Goal: Check status: Check status

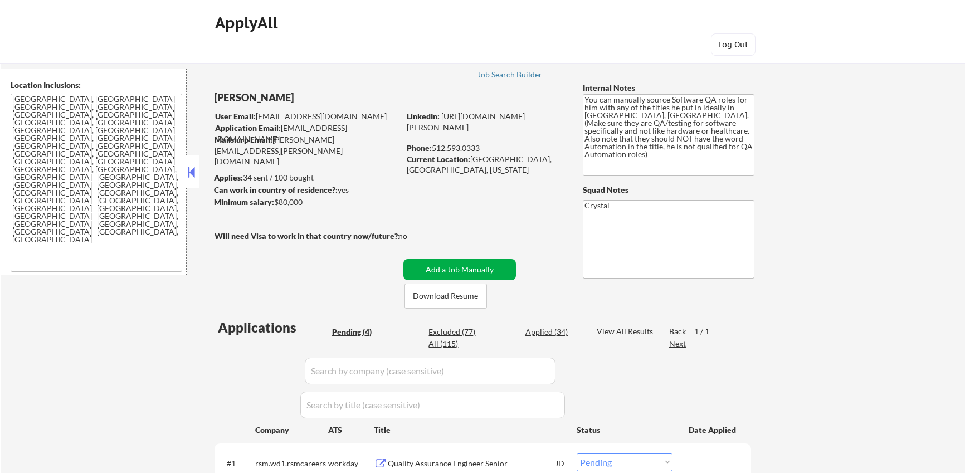
select select ""pending""
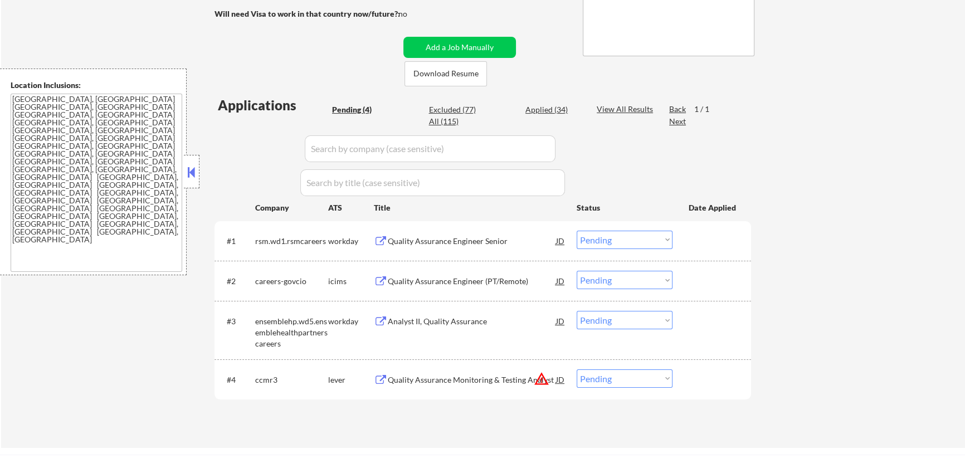
scroll to position [285, 0]
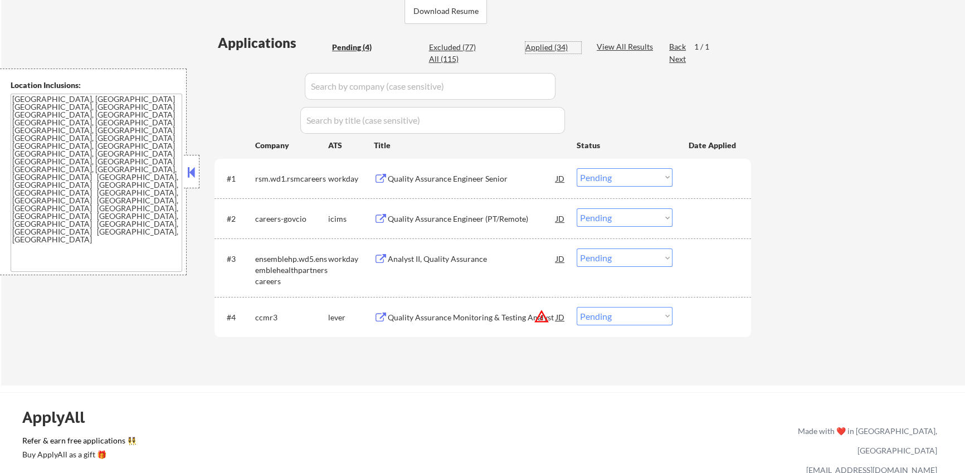
click at [560, 46] on div "Applied (34)" at bounding box center [553, 47] width 56 height 11
select select ""applied""
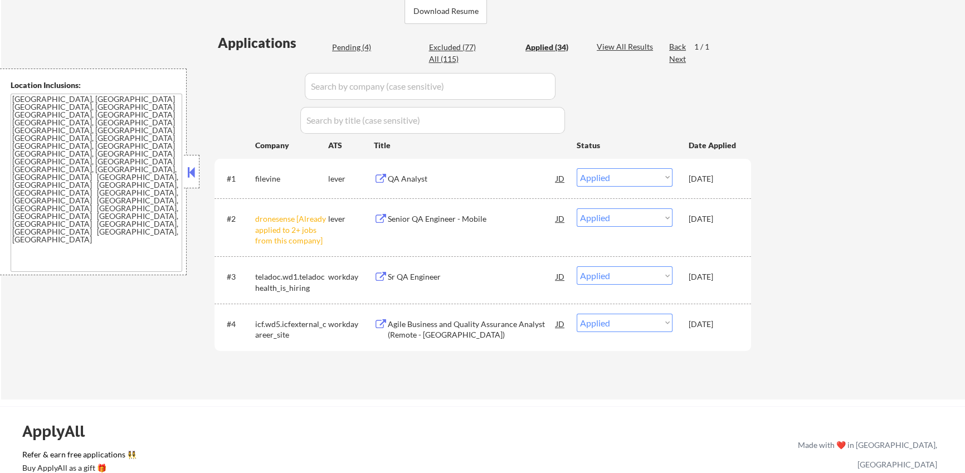
select select ""applied""
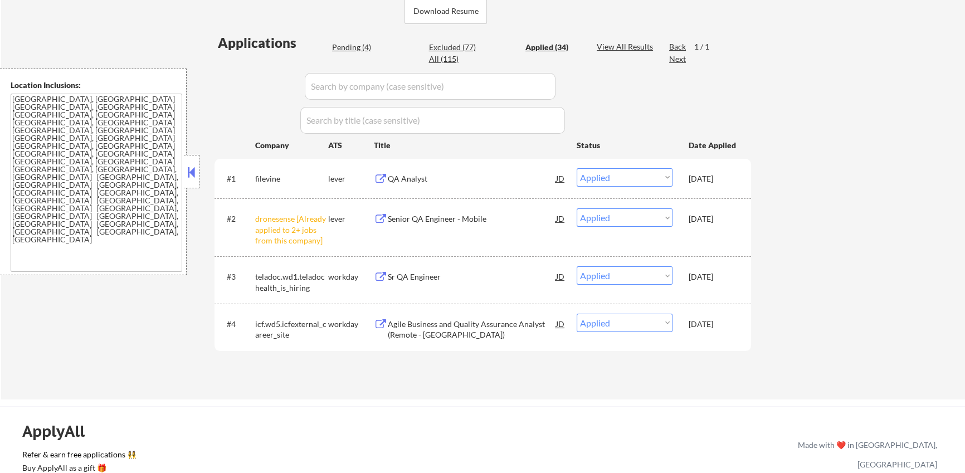
select select ""applied""
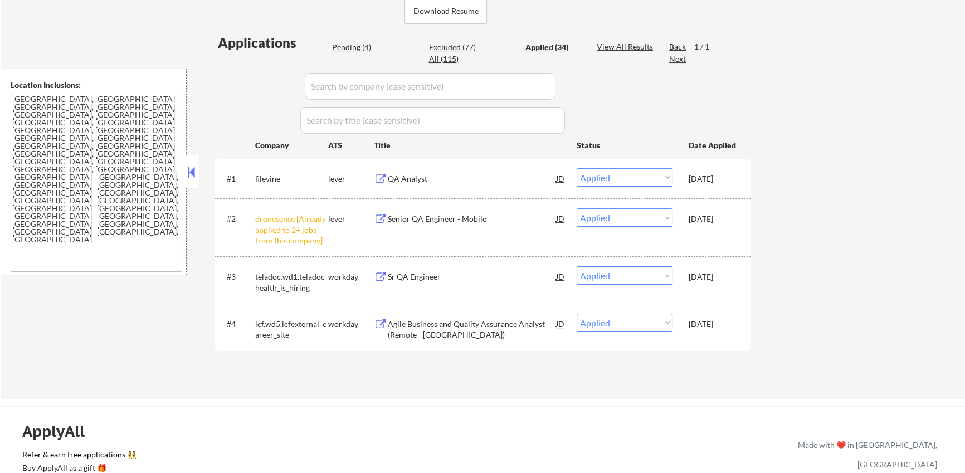
select select ""applied""
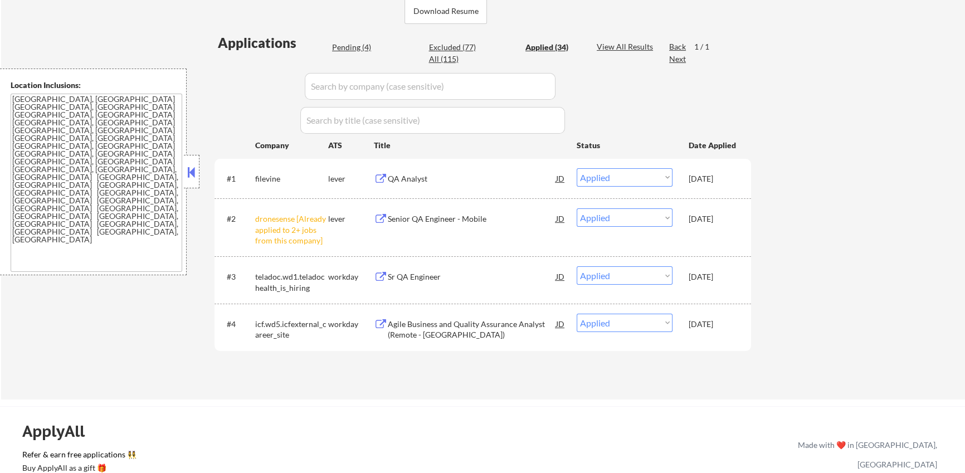
select select ""applied""
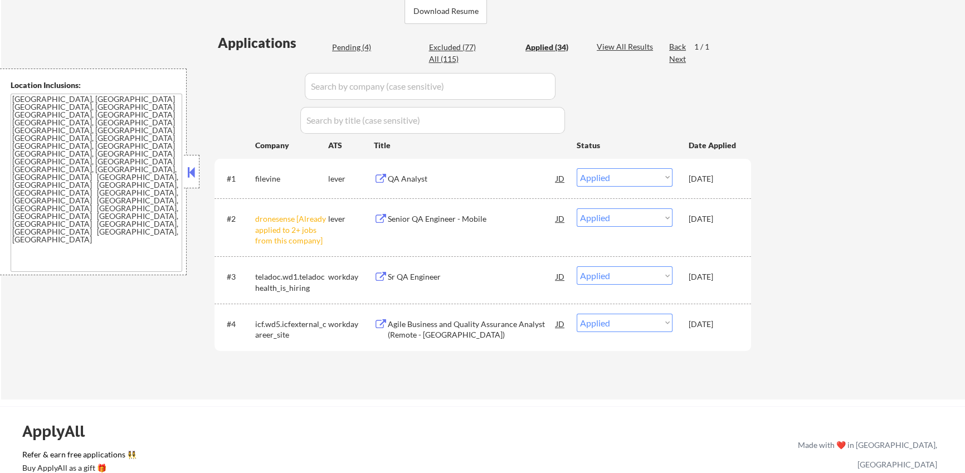
select select ""applied""
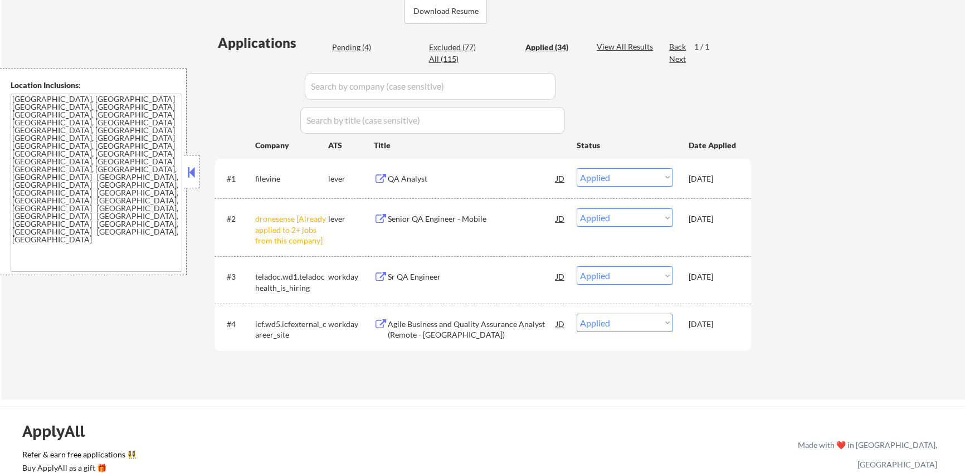
select select ""applied""
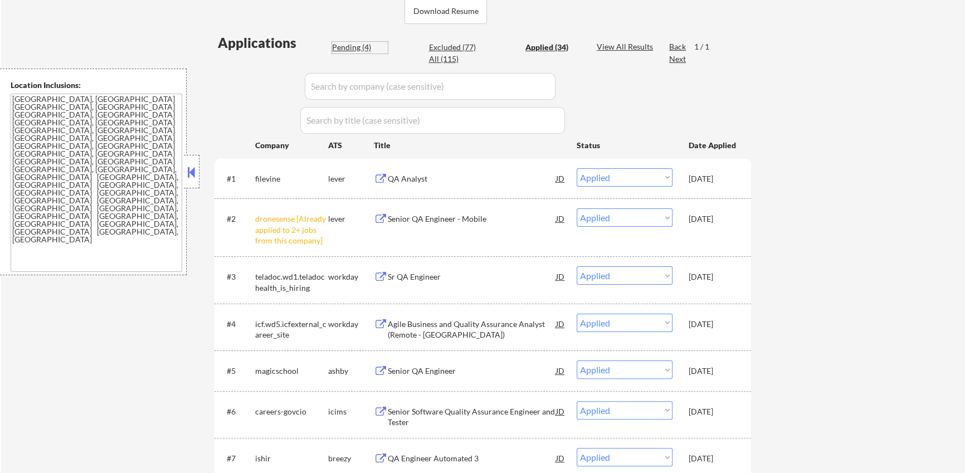
click at [348, 46] on div "Pending (4)" at bounding box center [360, 47] width 56 height 11
select select ""pending""
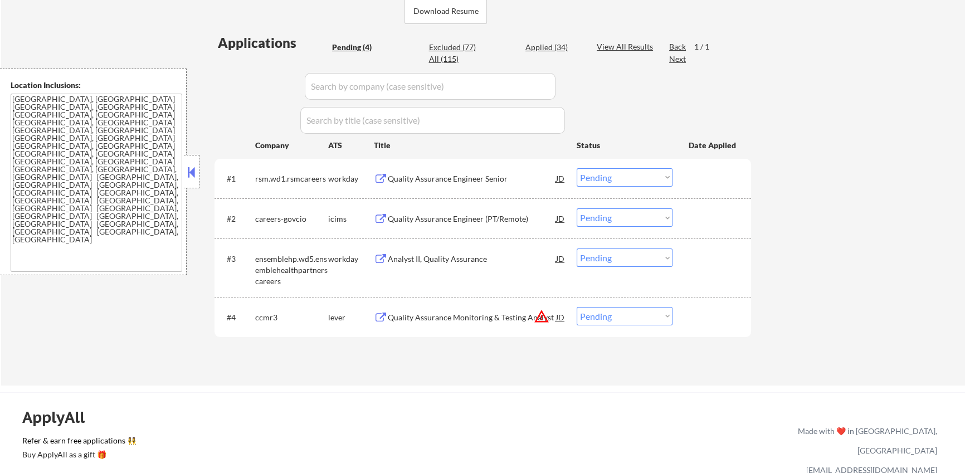
click at [470, 43] on div "Excluded (77)" at bounding box center [456, 47] width 56 height 11
select select ""excluded""
select select ""excluded__expired_""
select select ""excluded""
select select ""excluded__expired_""
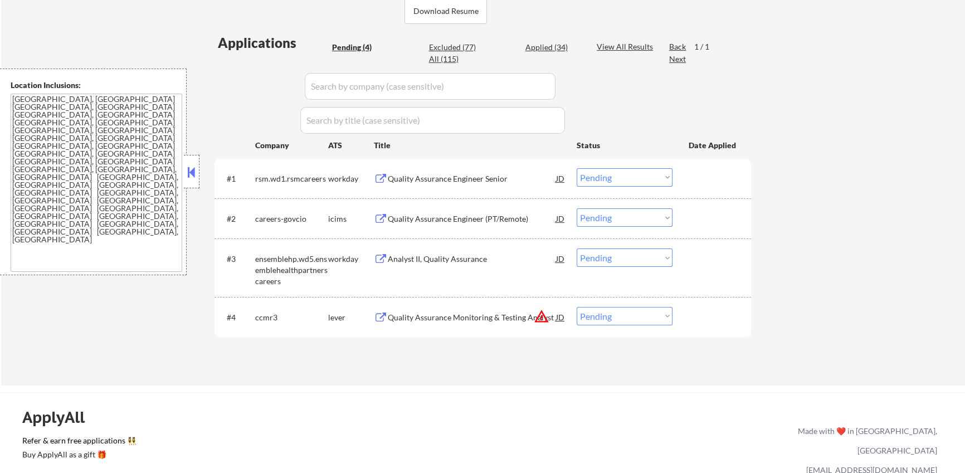
select select ""excluded__expired_""
select select ""excluded""
select select ""excluded__expired_""
select select ""excluded__bad_match_""
select select ""excluded__expired_""
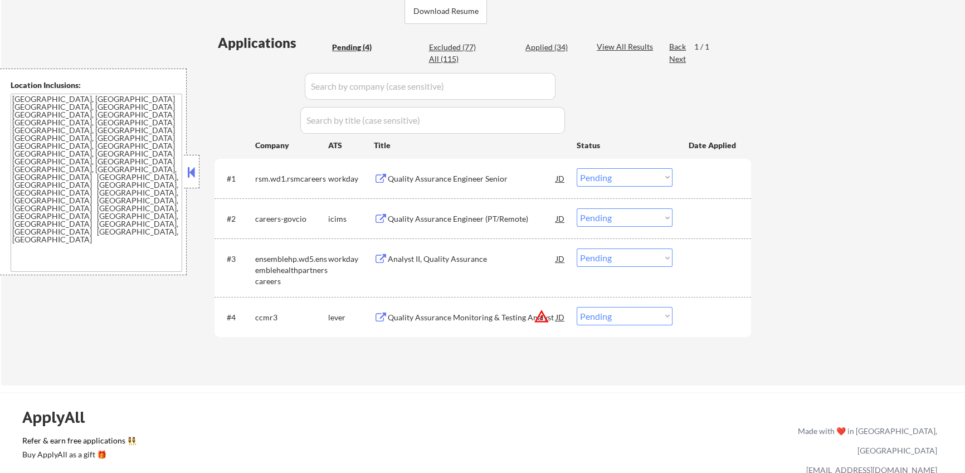
select select ""excluded__expired_""
select select ""excluded__salary_""
select select ""excluded__expired_""
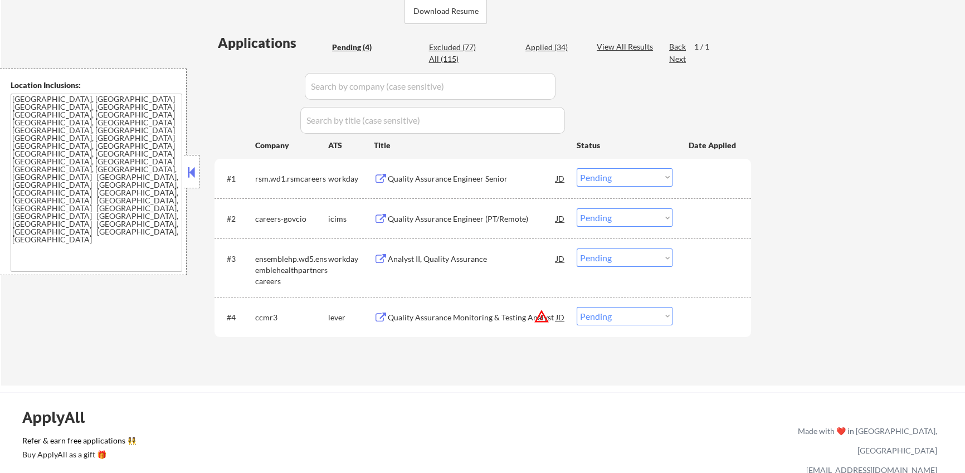
select select ""excluded__bad_match_""
select select ""excluded__expired_""
select select ""excluded__other_""
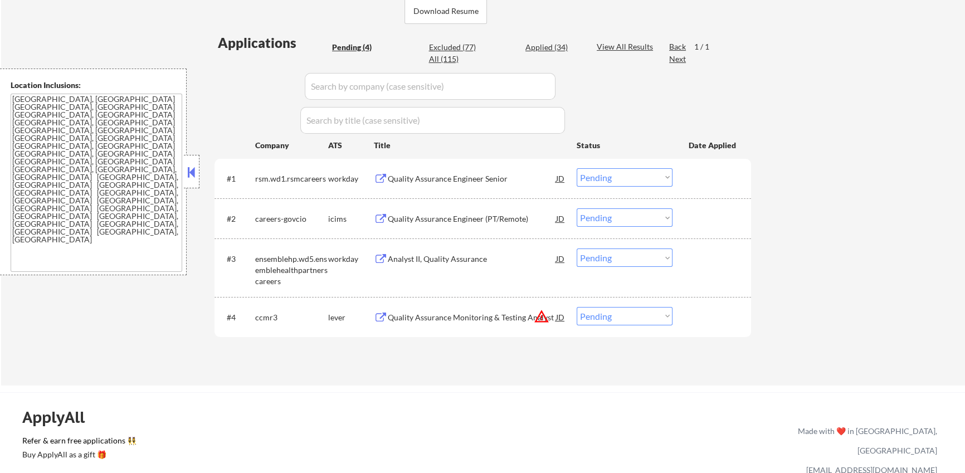
select select ""excluded__other_""
select select ""excluded""
select select ""excluded__location_""
select select ""excluded__bad_match_""
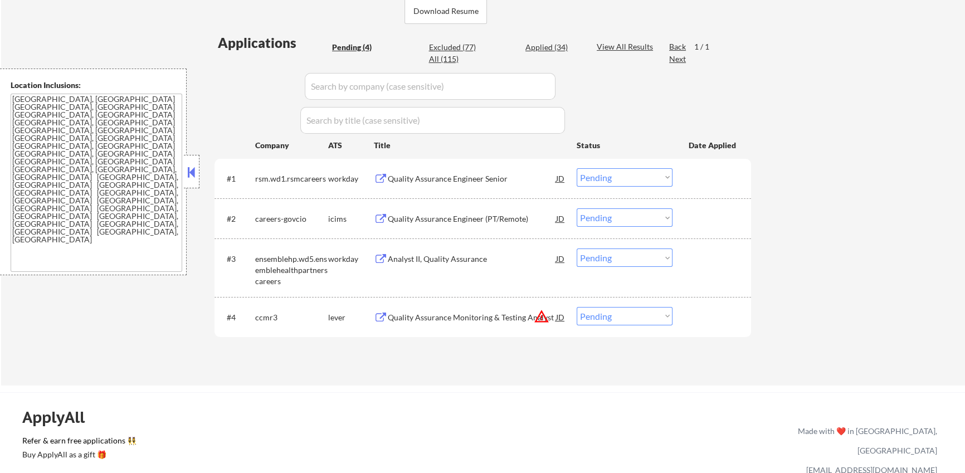
select select ""excluded__expired_""
select select ""excluded__bad_match_""
select select ""excluded""
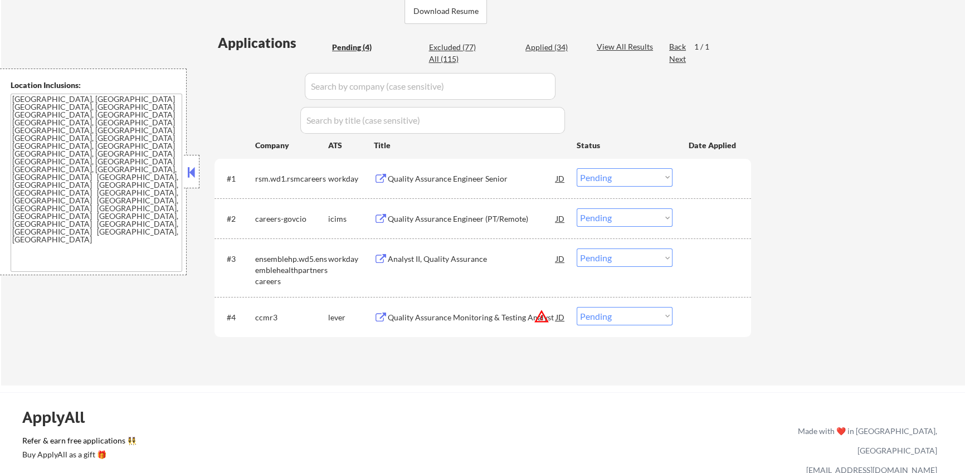
select select ""excluded__expired_""
select select ""excluded__bad_match_""
select select ""excluded__expired_""
select select ""excluded__bad_match_""
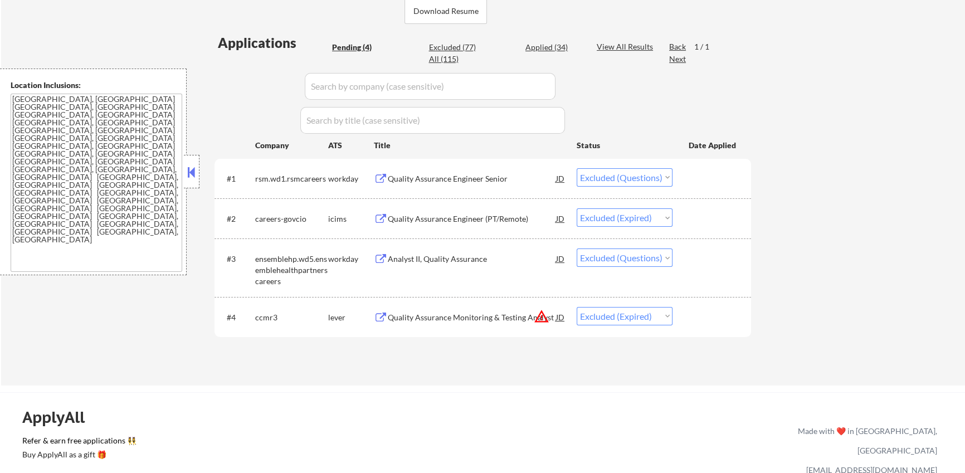
select select ""excluded__expired_""
select select ""excluded__salary_""
select select ""excluded__other_""
select select ""excluded__expired_""
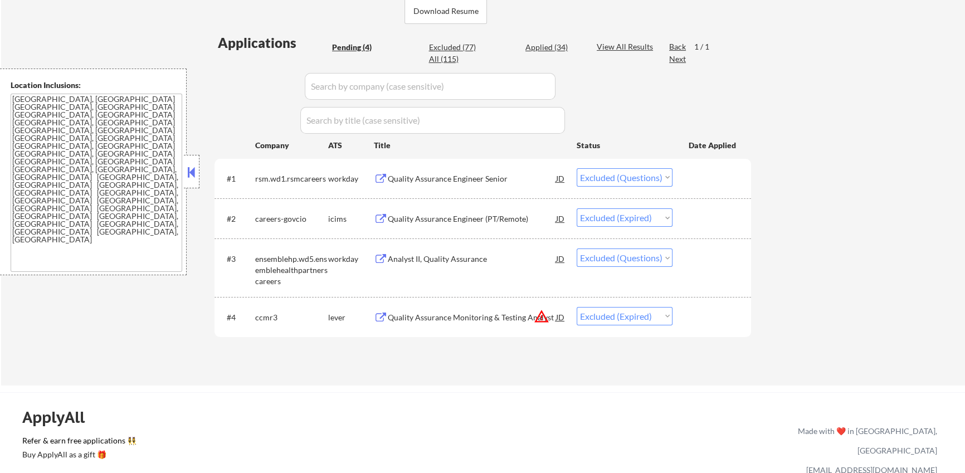
select select ""excluded""
select select ""excluded__location_""
select select ""excluded""
select select ""excluded__bad_match_""
select select ""excluded""
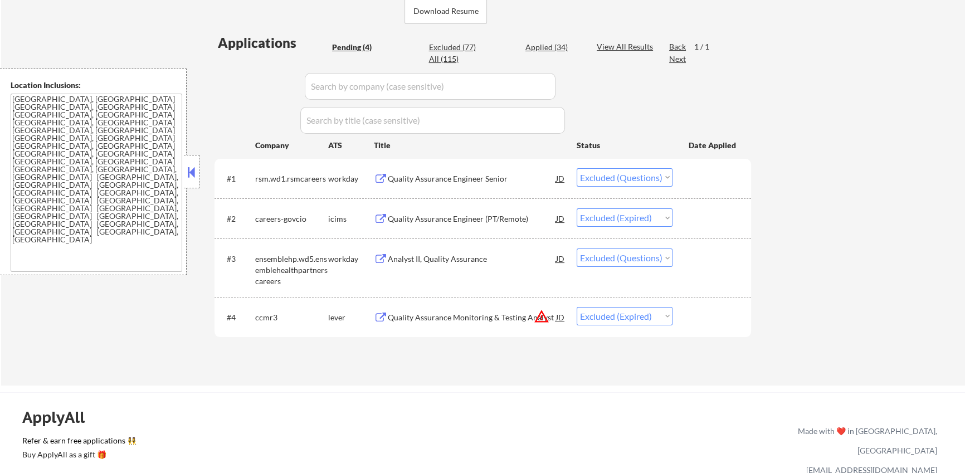
select select ""excluded""
select select ""excluded__expired_""
select select ""excluded""
select select ""excluded__expired_""
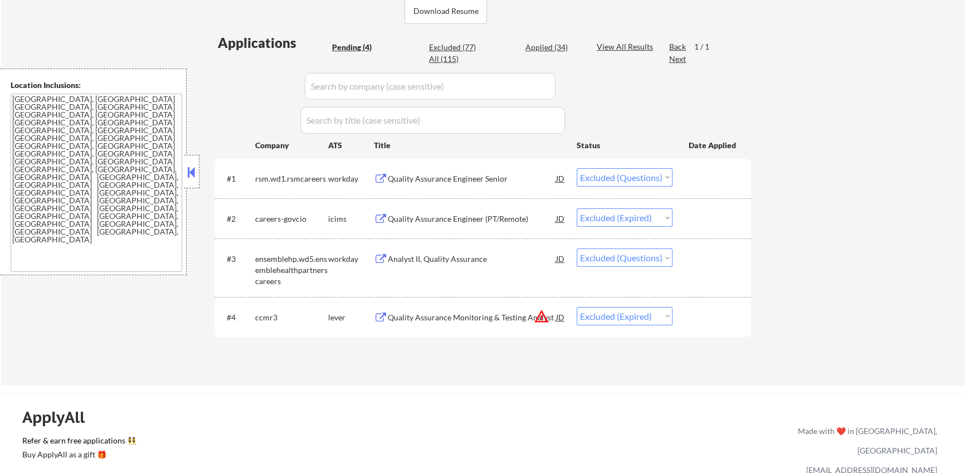
select select ""excluded__salary_""
select select ""excluded__bad_match_""
select select ""excluded__expired_""
select select ""excluded__other_""
select select ""excluded""
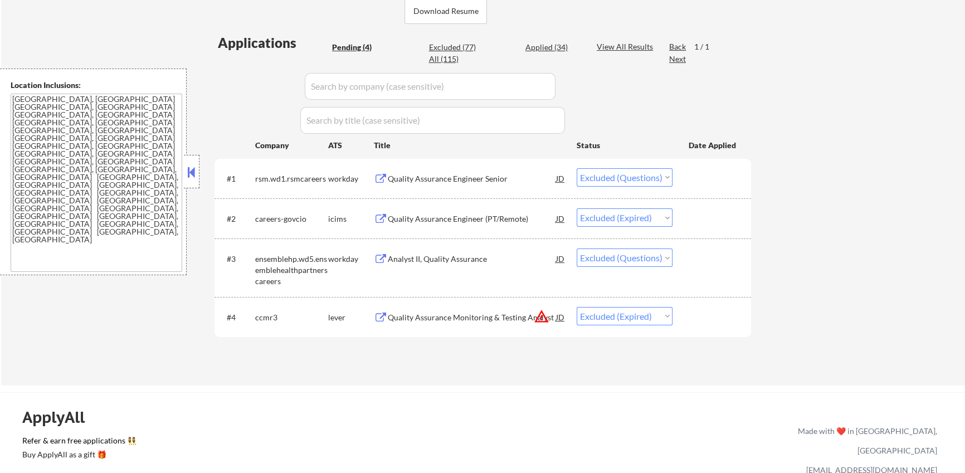
select select ""excluded__location_""
select select ""excluded""
select select ""excluded__bad_match_""
select select ""excluded""
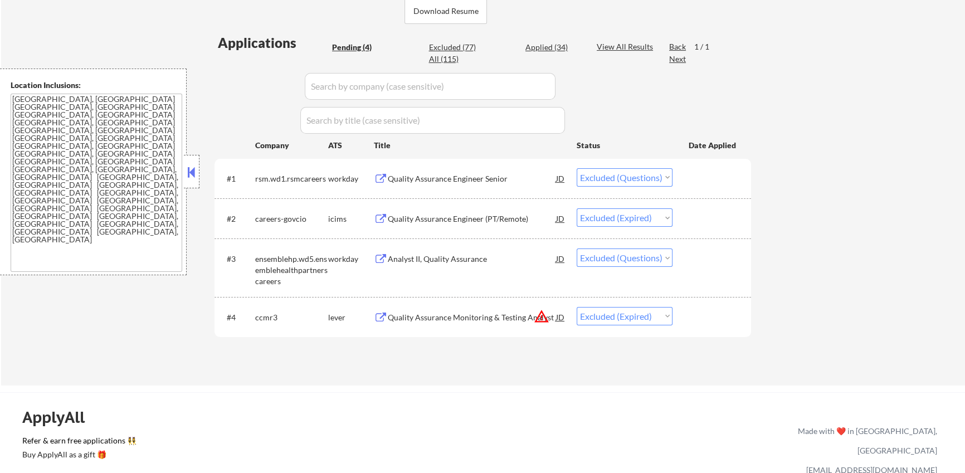
select select ""excluded__bad_match_""
select select ""excluded__expired_""
select select ""excluded""
select select ""excluded__bad_match_""
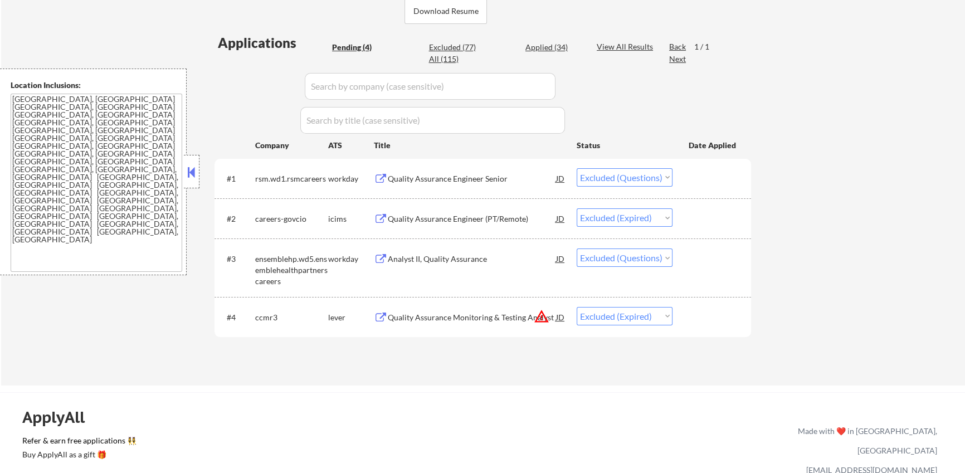
select select ""excluded""
select select ""excluded__bad_match_""
select select ""excluded""
select select ""excluded__bad_match_""
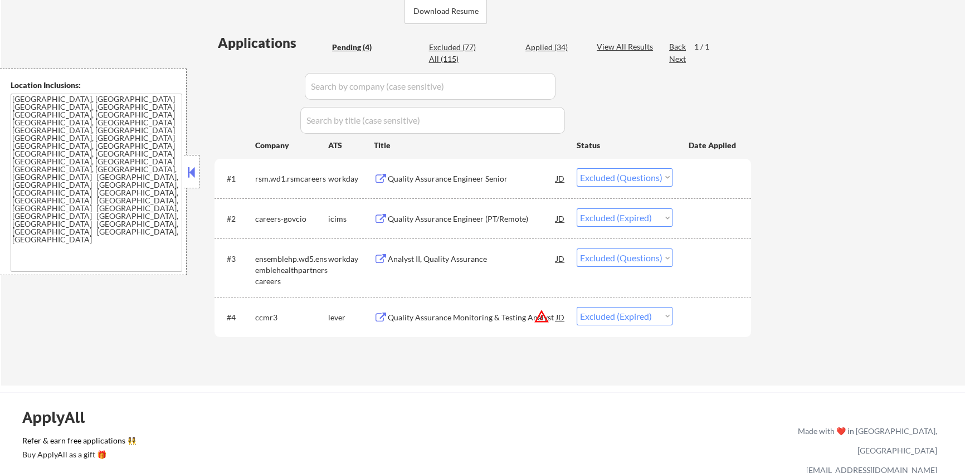
select select ""excluded__bad_match_""
select select ""excluded__location_""
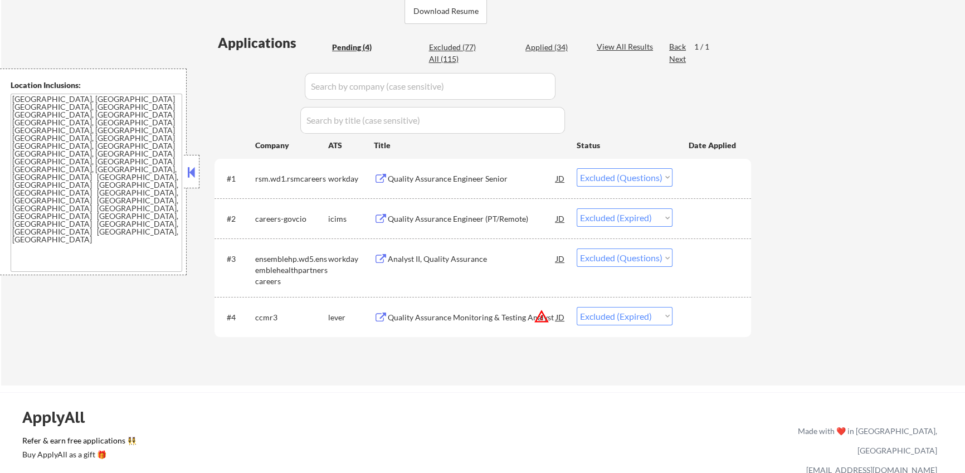
select select ""excluded__bad_match_""
select select ""excluded__salary_""
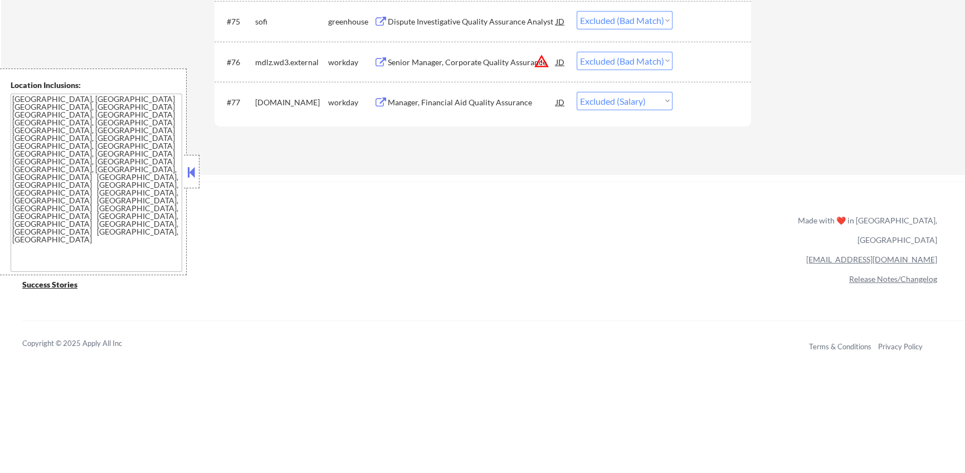
scroll to position [3534, 0]
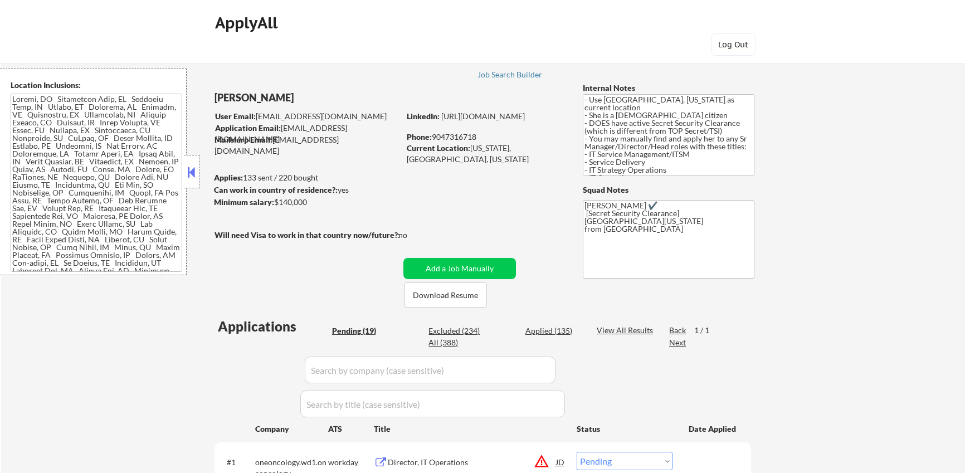
select select ""pending""
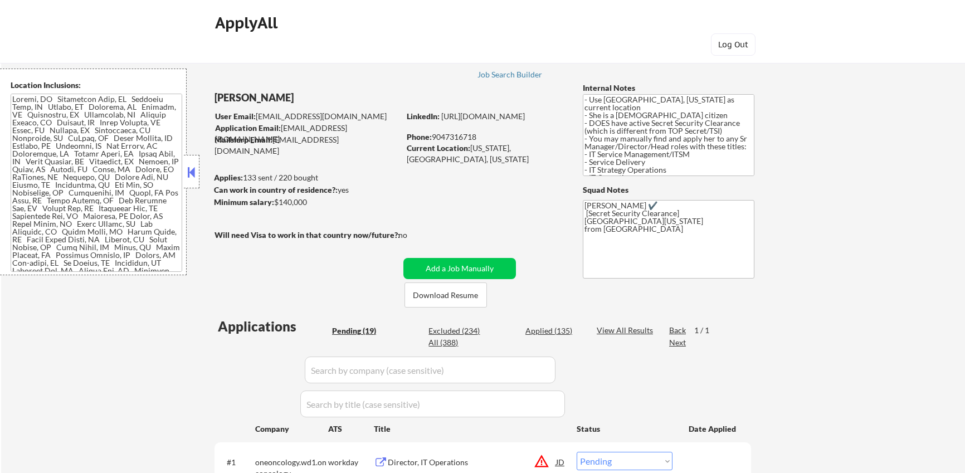
select select ""pending""
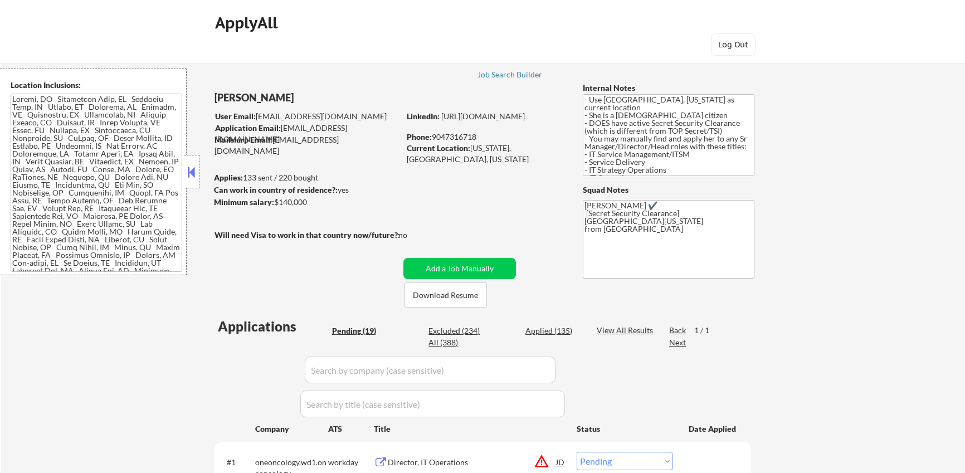
select select ""pending""
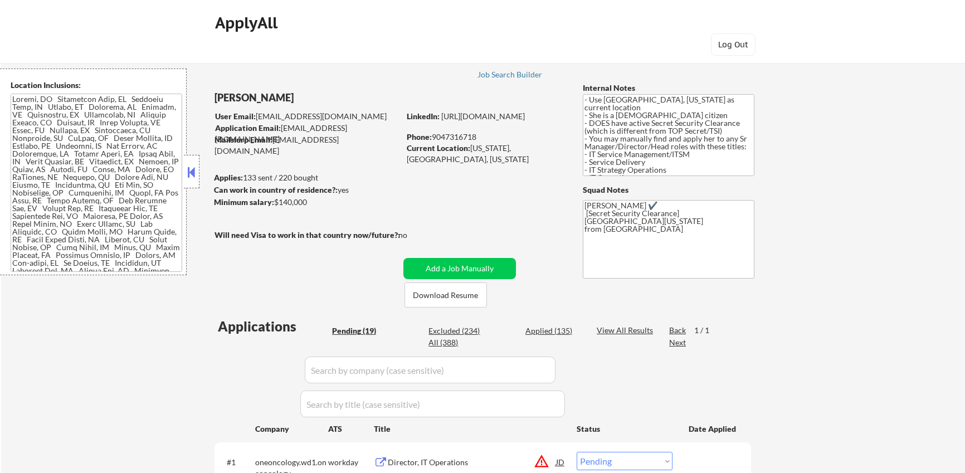
select select ""pending""
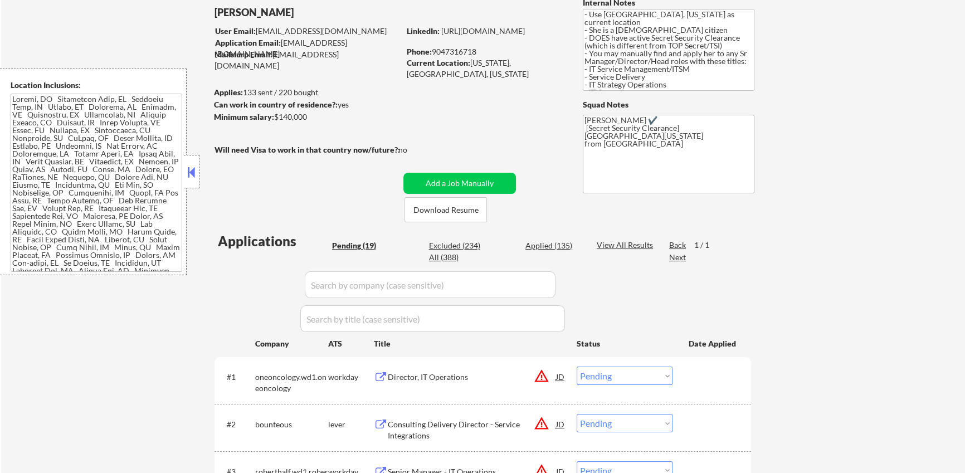
click at [547, 245] on div "Applied (135)" at bounding box center [553, 245] width 56 height 11
select select ""applied""
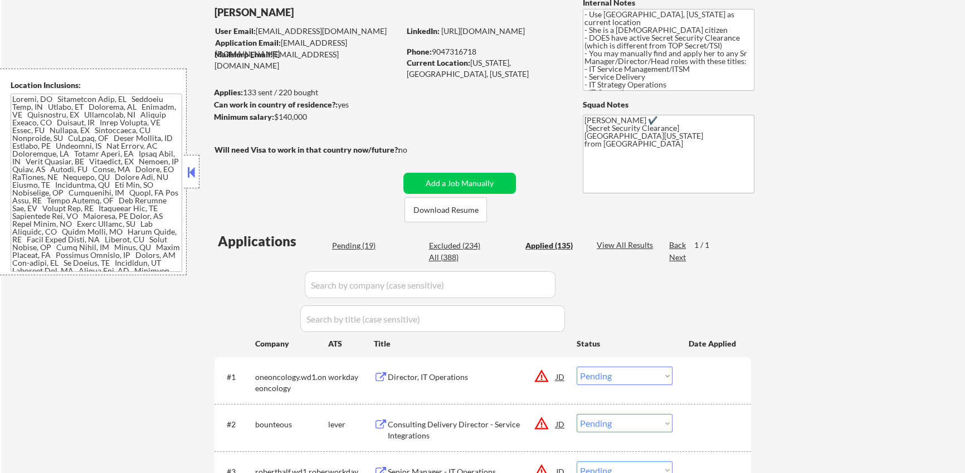
select select ""applied""
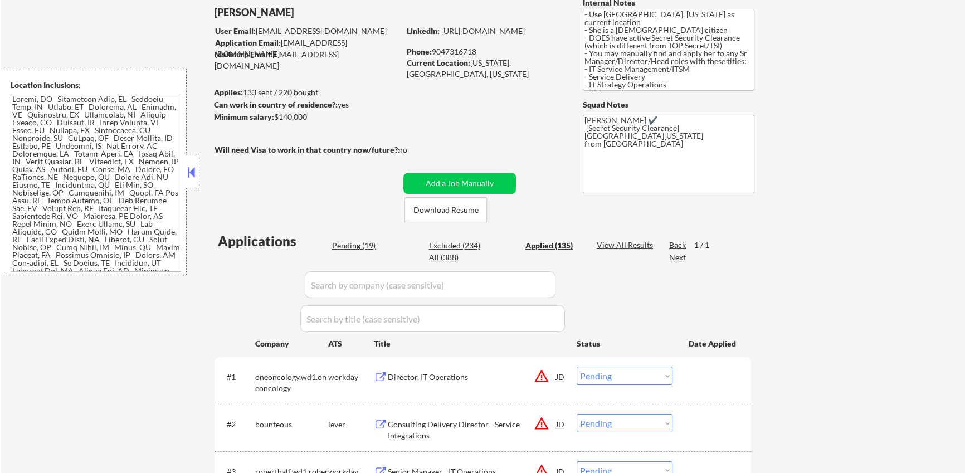
select select ""applied""
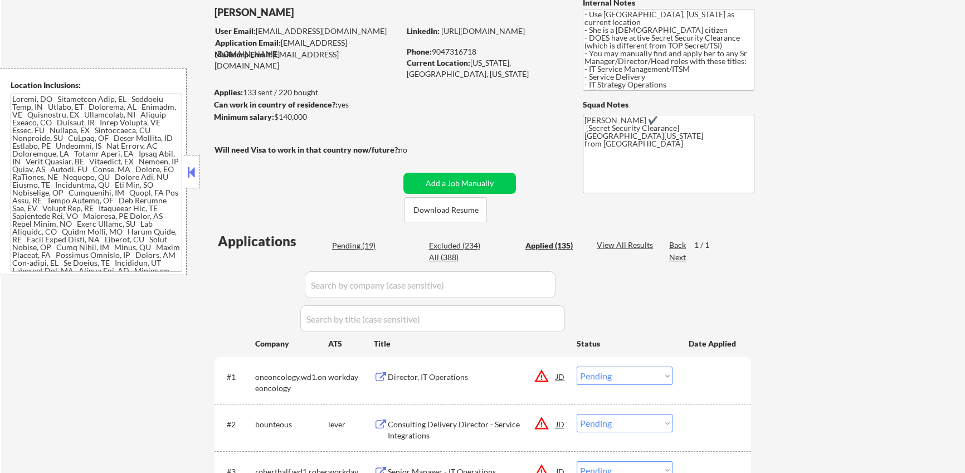
select select ""applied""
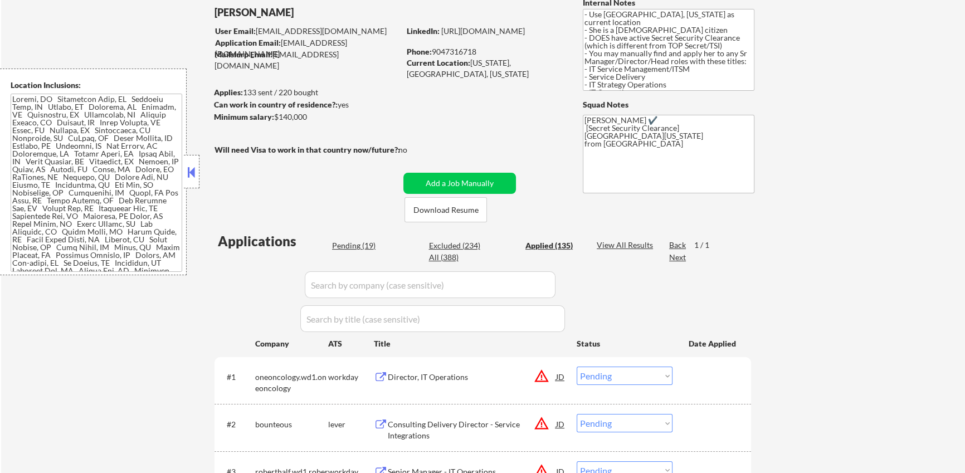
select select ""applied""
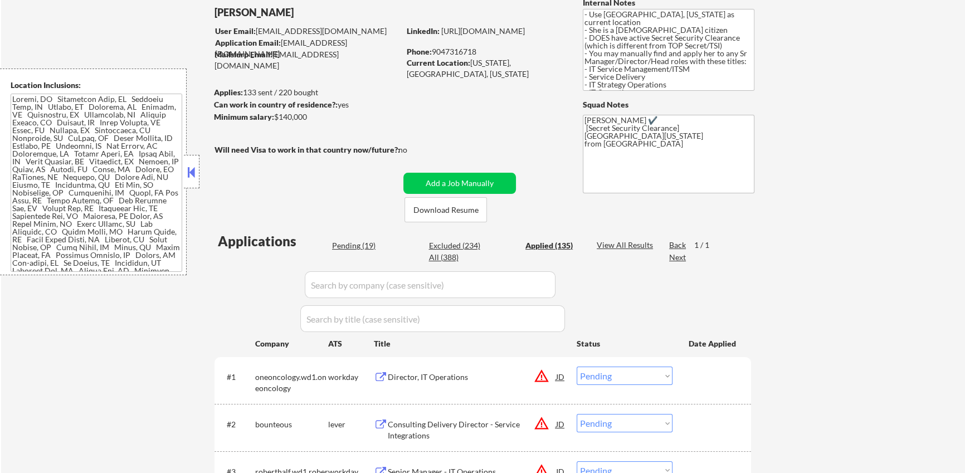
select select ""applied""
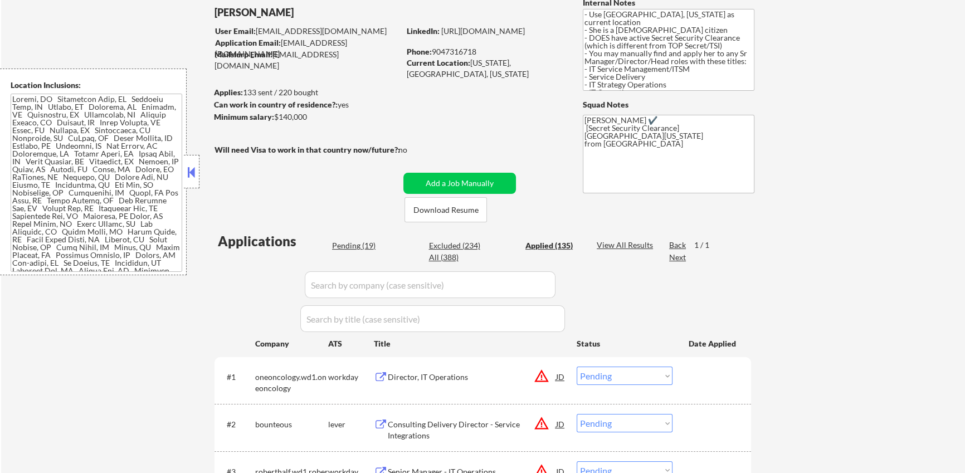
select select ""applied""
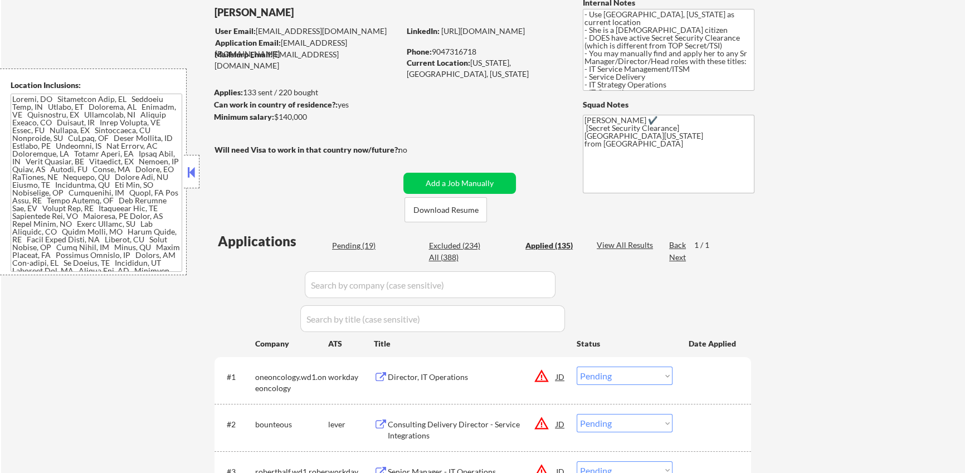
select select ""applied""
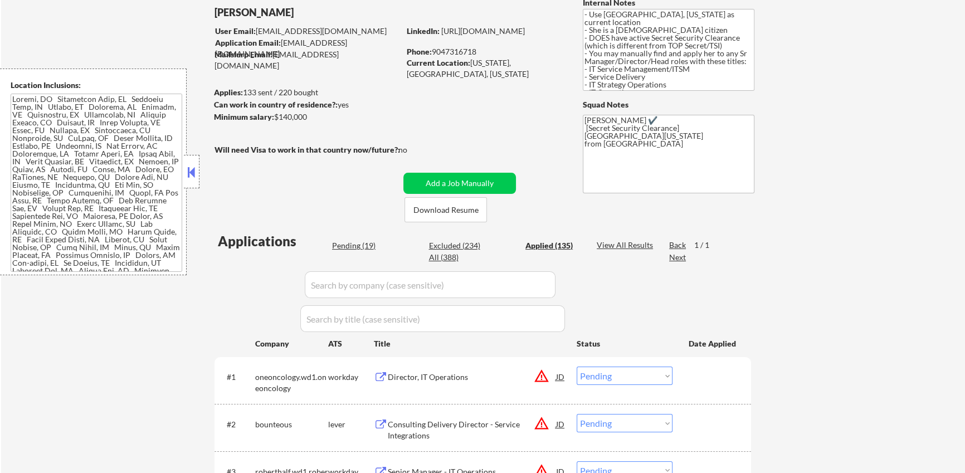
select select ""applied""
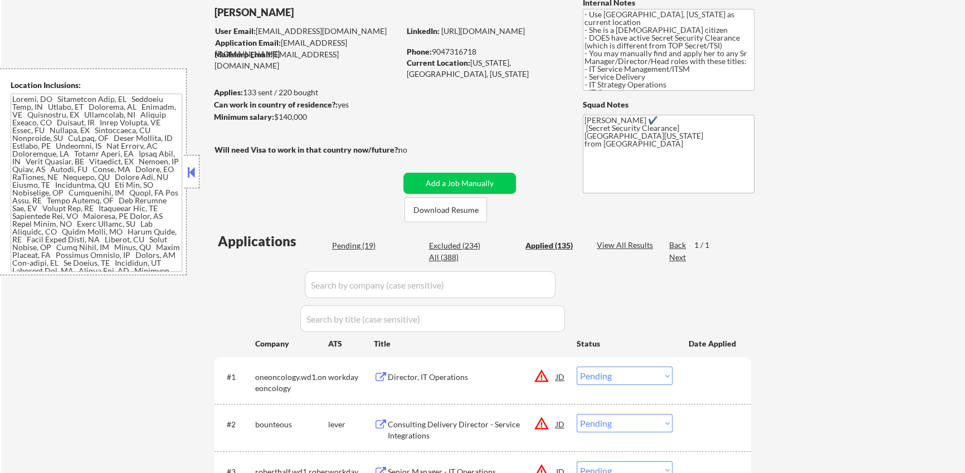
select select ""applied""
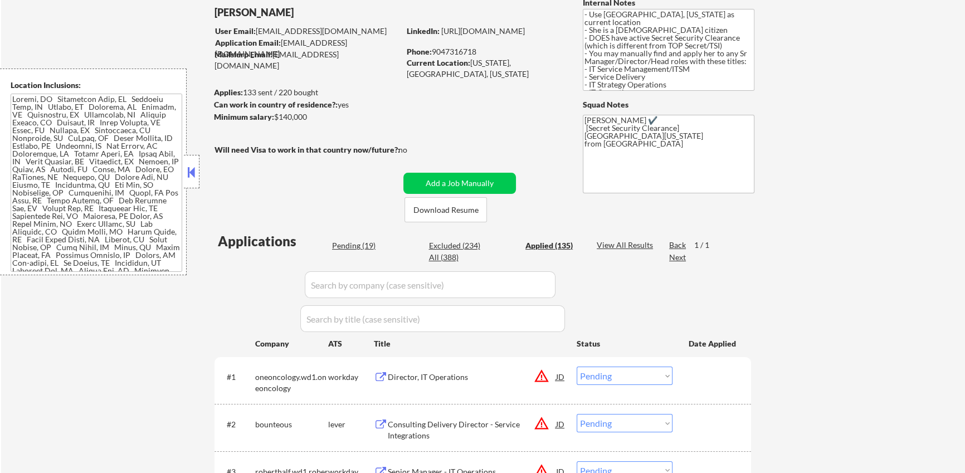
select select ""applied""
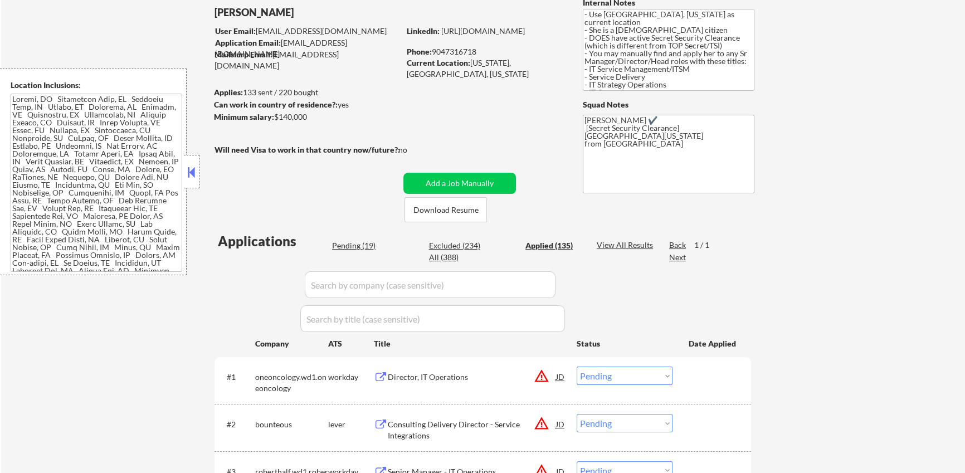
select select ""applied""
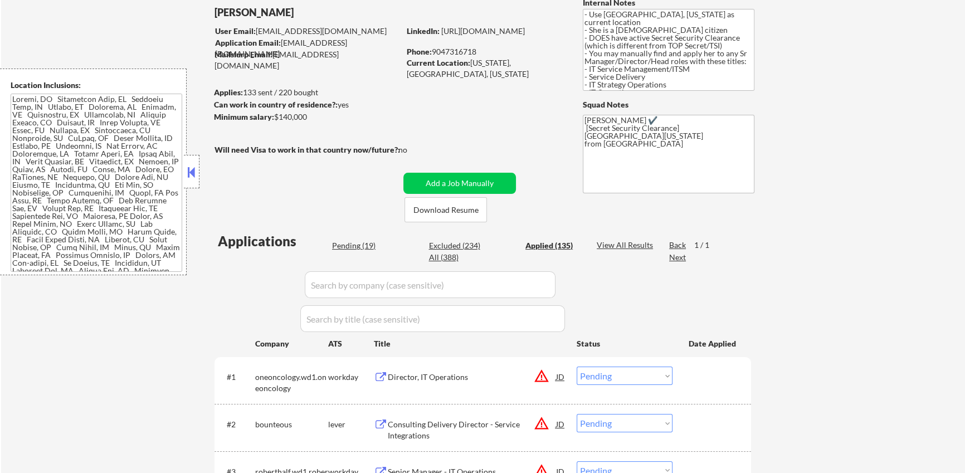
select select ""applied""
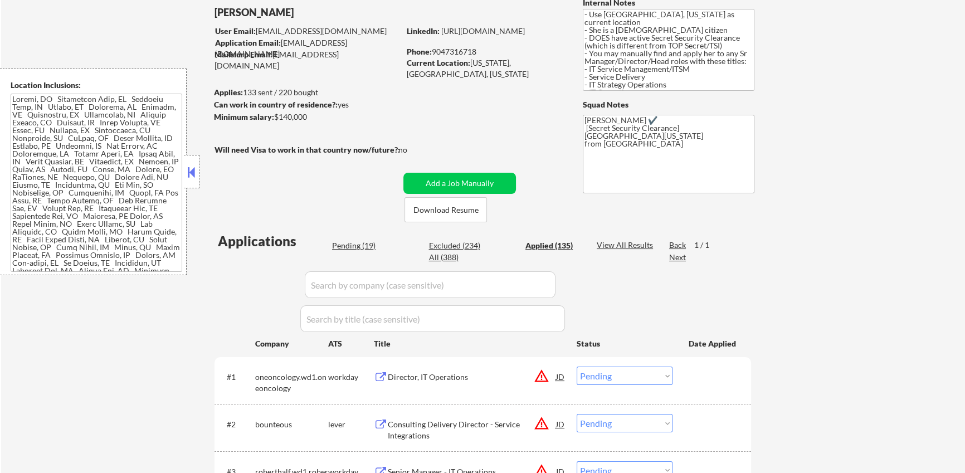
select select ""applied""
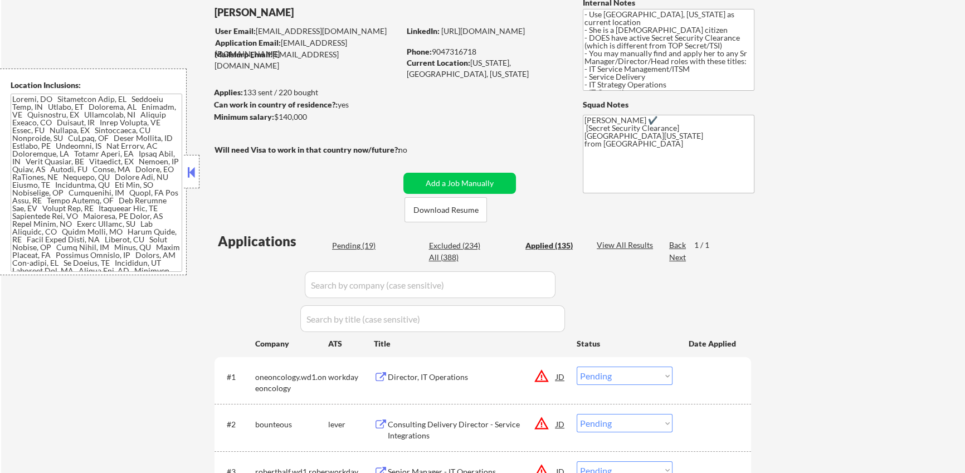
select select ""applied""
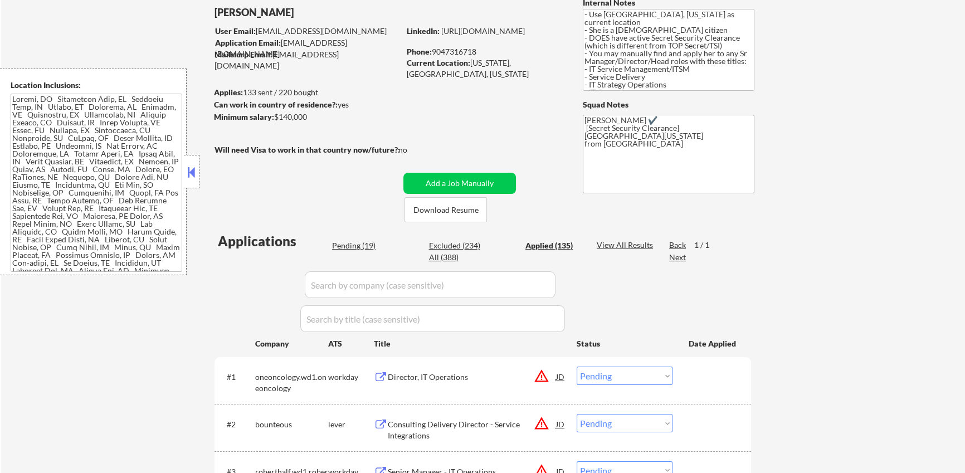
select select ""applied""
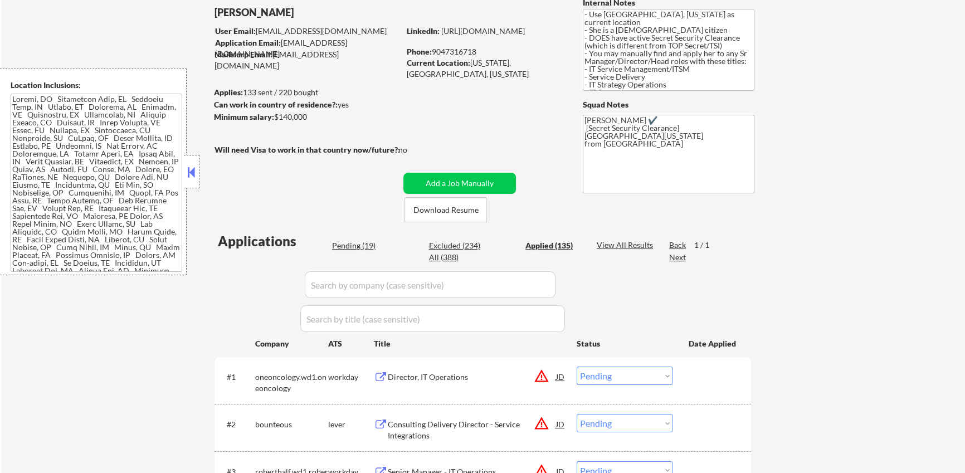
select select ""applied""
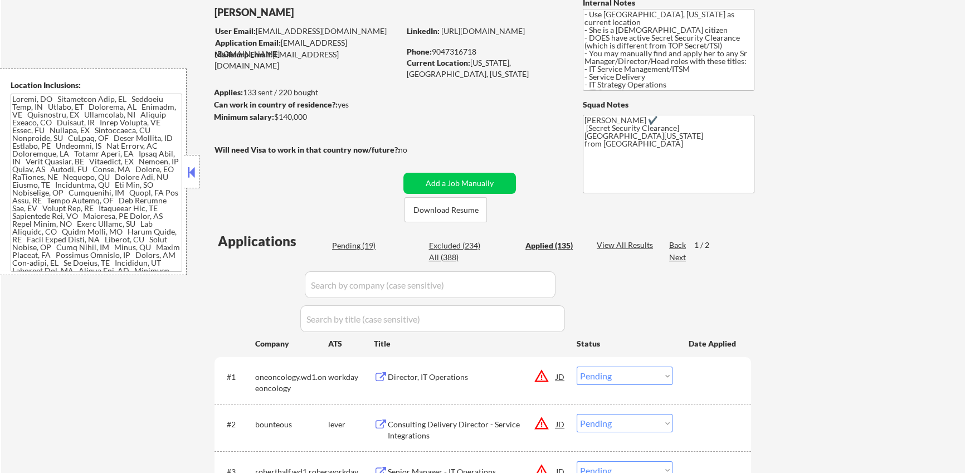
select select ""applied""
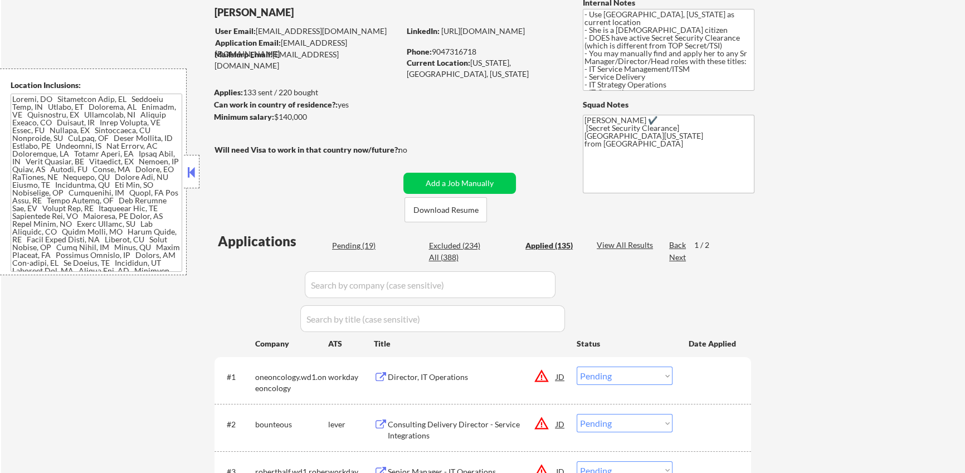
select select ""applied""
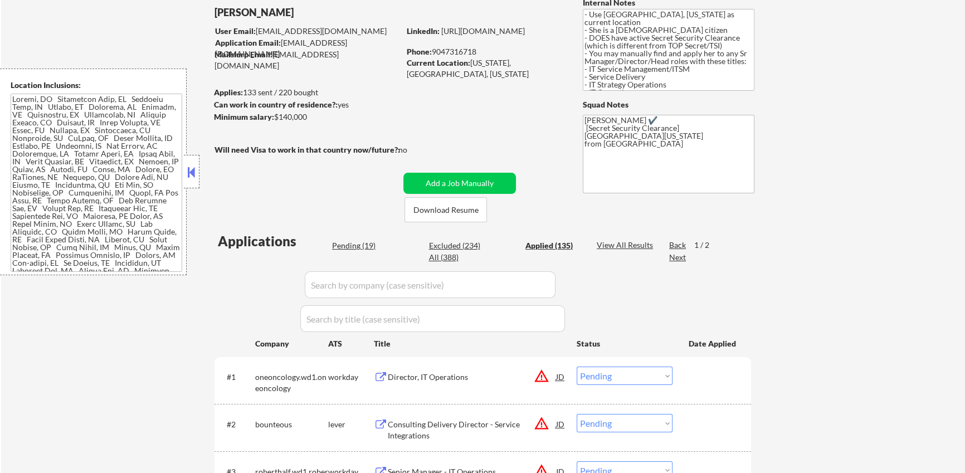
select select ""applied""
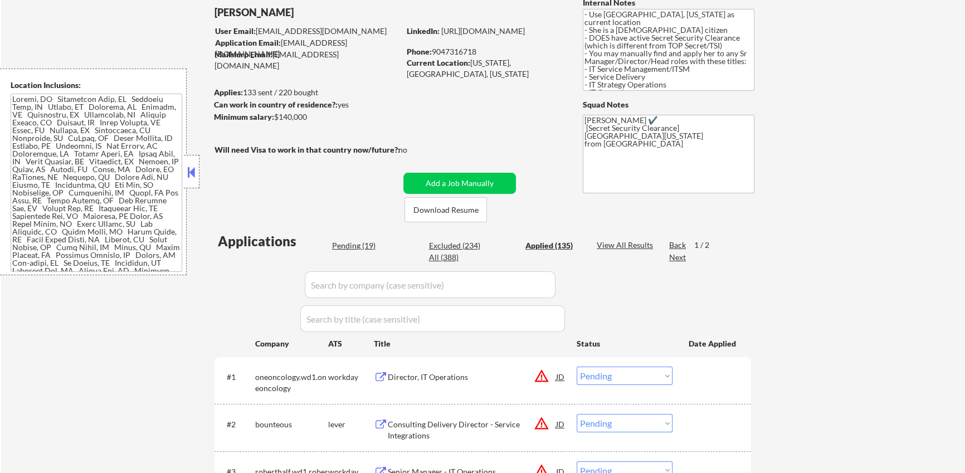
select select ""applied""
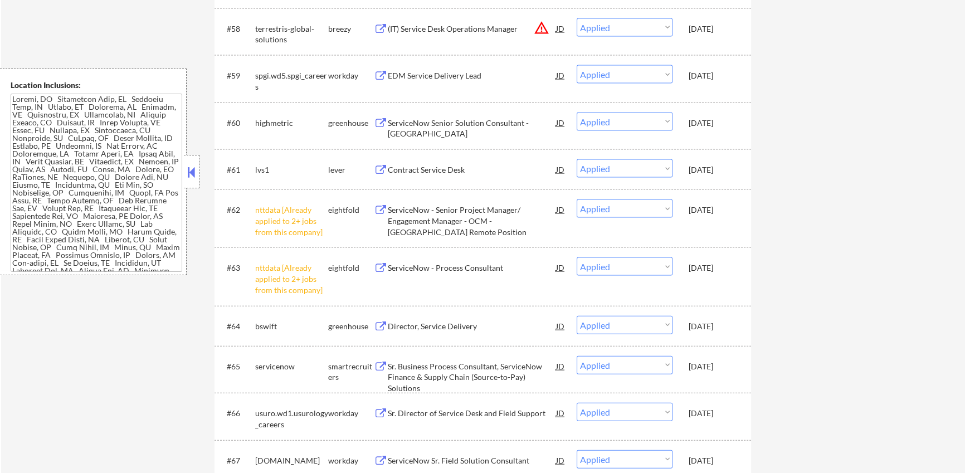
scroll to position [3151, 0]
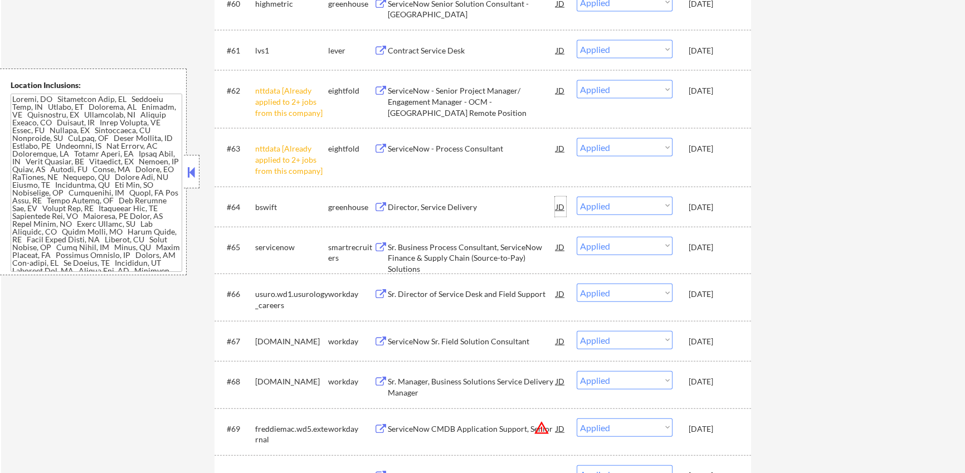
click at [560, 208] on div "JD" at bounding box center [560, 207] width 11 height 20
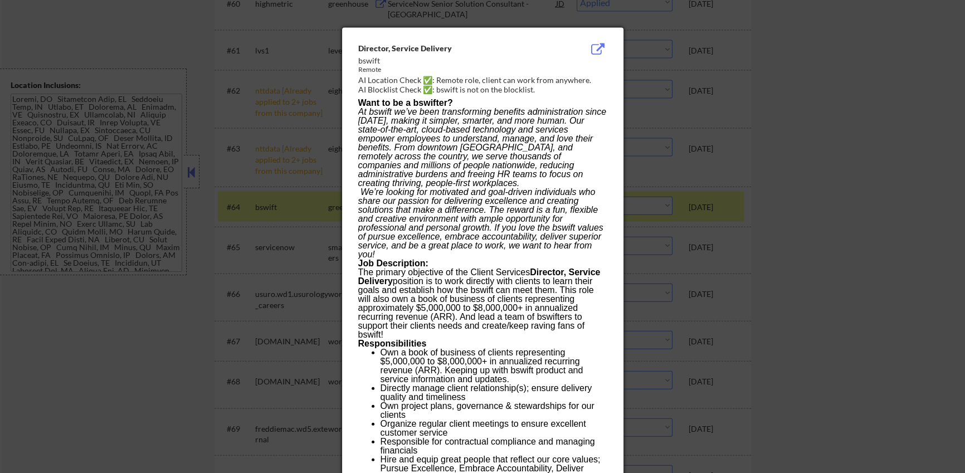
click at [824, 208] on div at bounding box center [482, 236] width 965 height 473
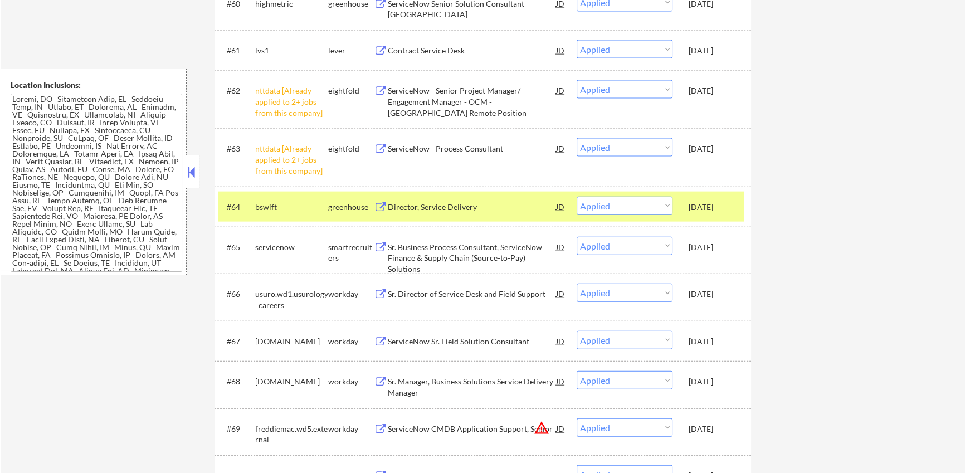
click at [386, 209] on button at bounding box center [381, 207] width 14 height 11
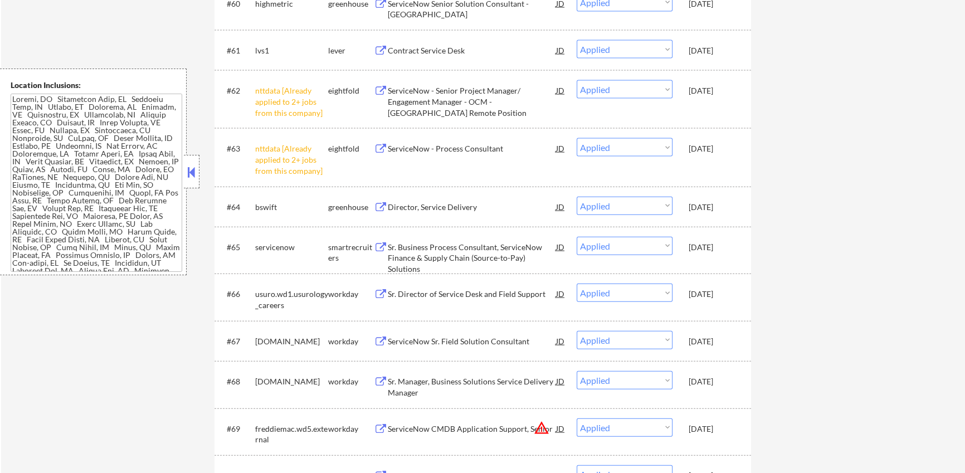
click at [385, 292] on button at bounding box center [381, 294] width 14 height 11
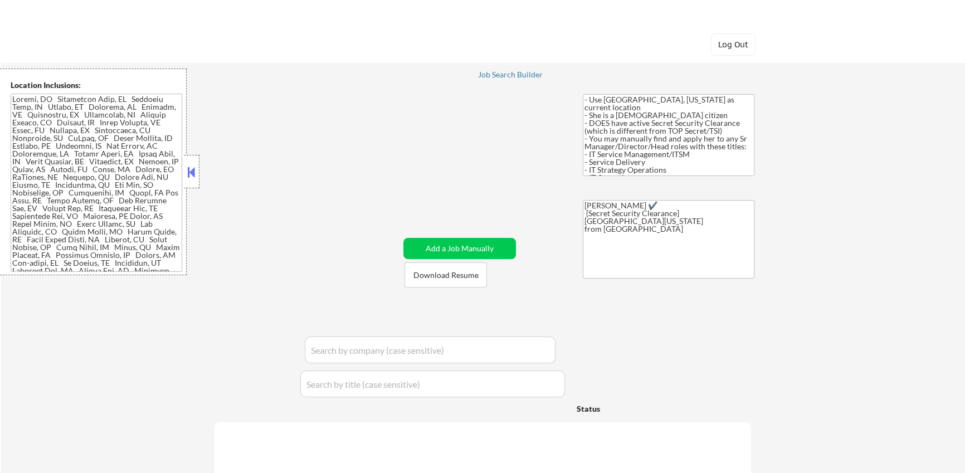
select select ""pending""
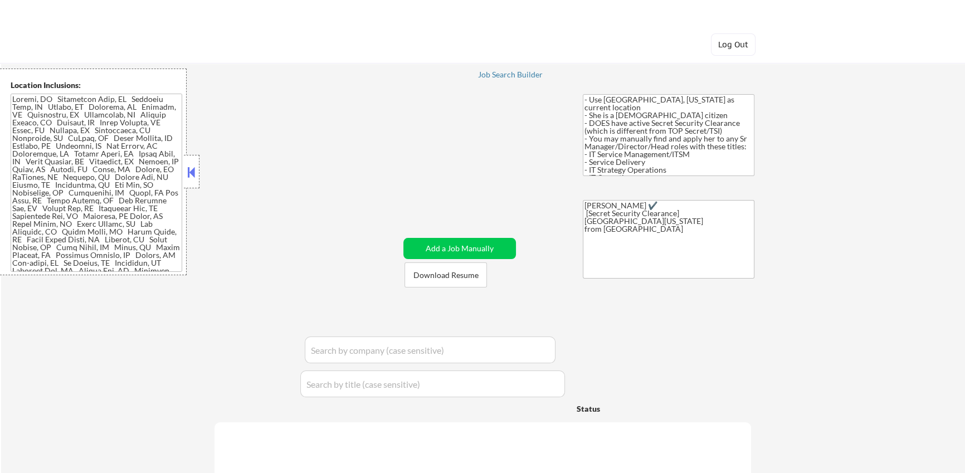
select select ""pending""
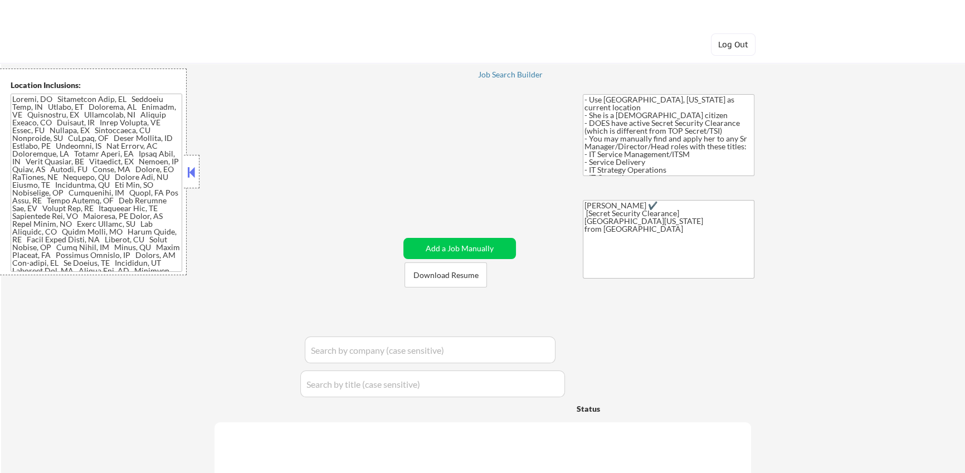
select select ""pending""
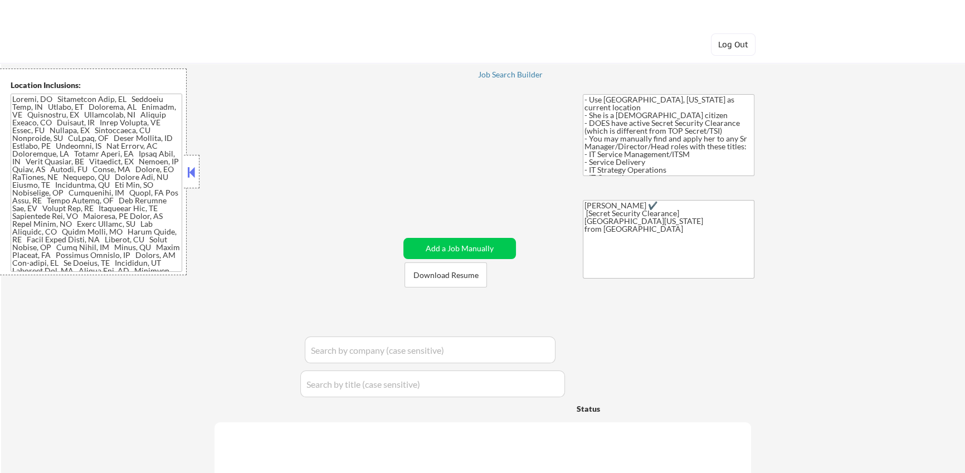
select select ""pending""
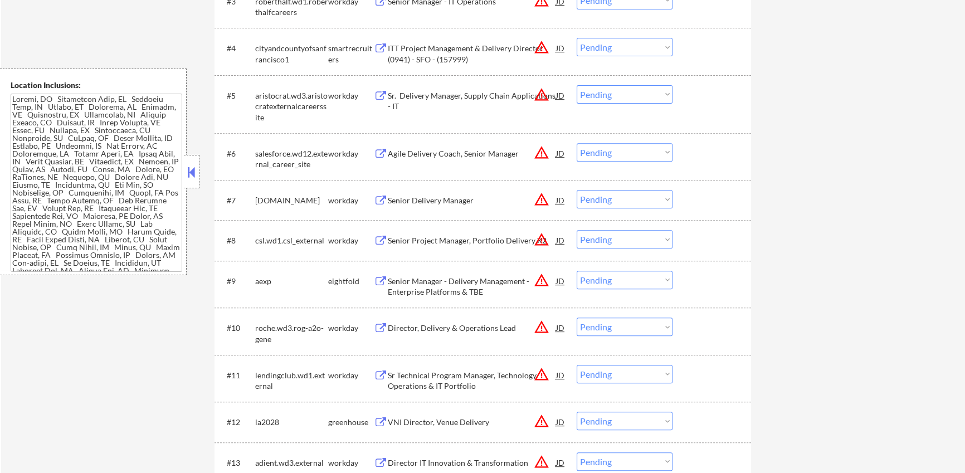
scroll to position [182, 0]
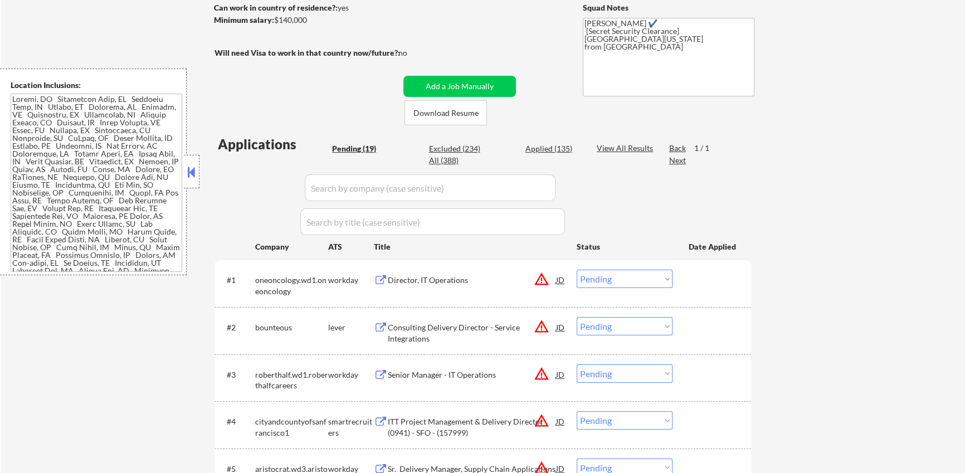
click at [550, 147] on div "Applied (135)" at bounding box center [553, 148] width 56 height 11
select select ""applied""
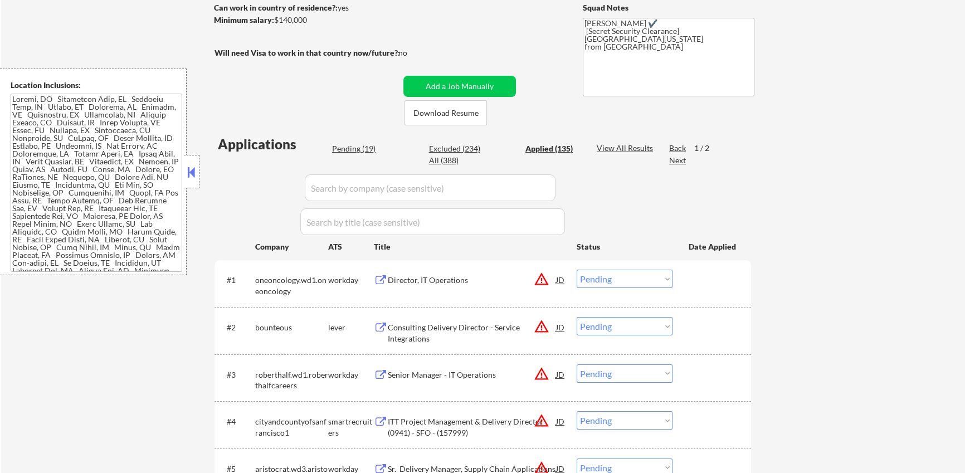
select select ""applied""
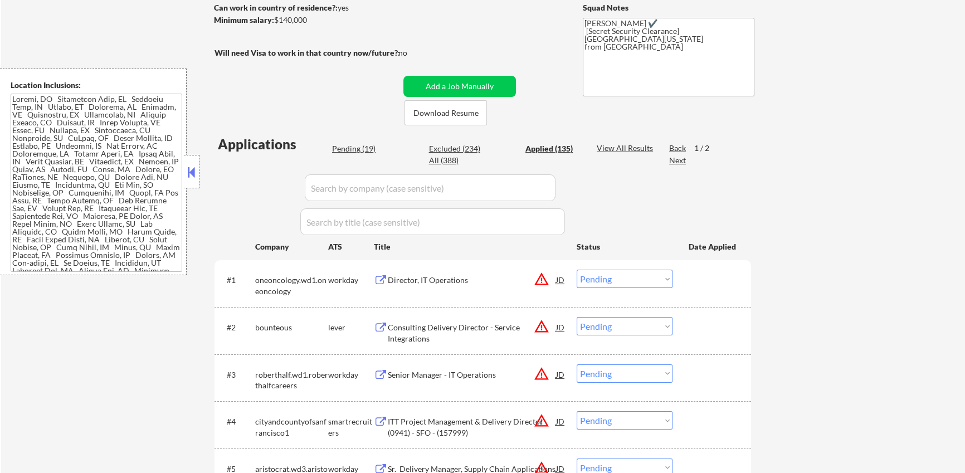
select select ""applied""
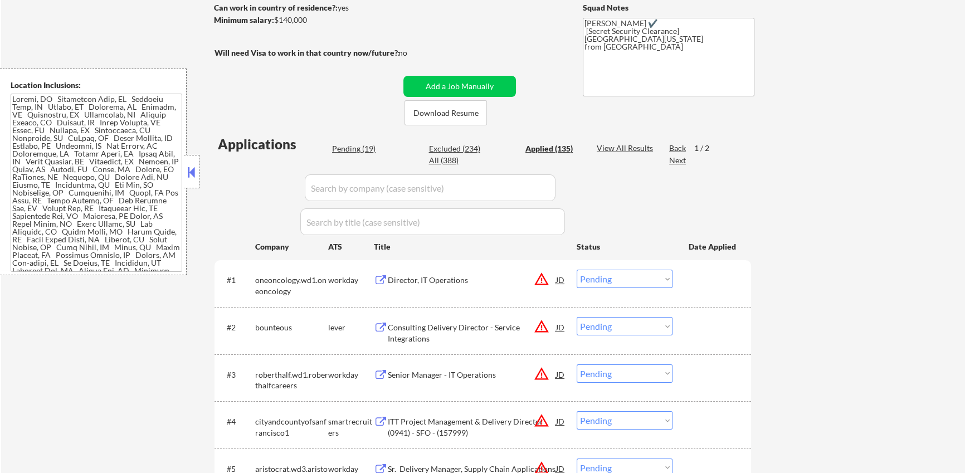
select select ""applied""
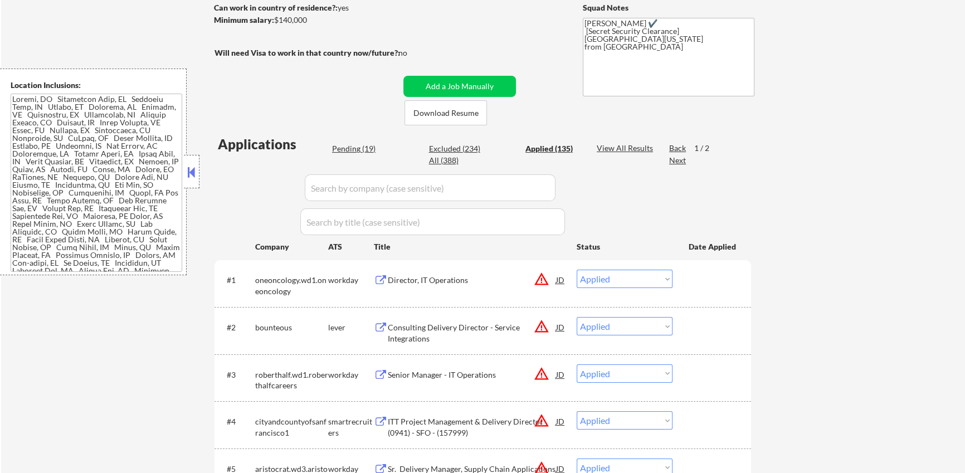
select select ""applied""
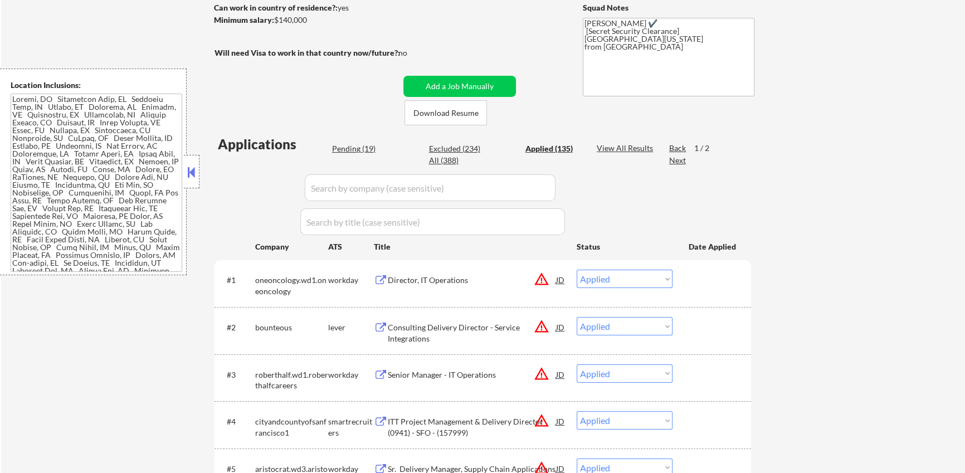
select select ""applied""
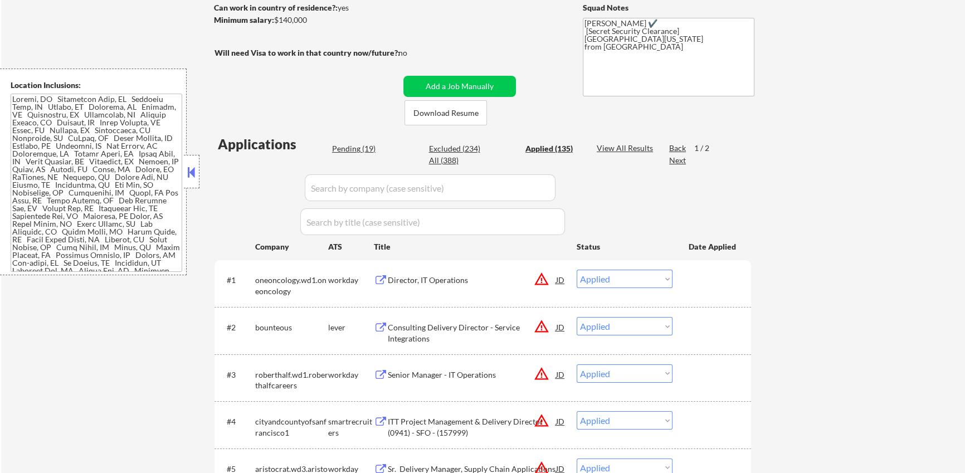
select select ""applied""
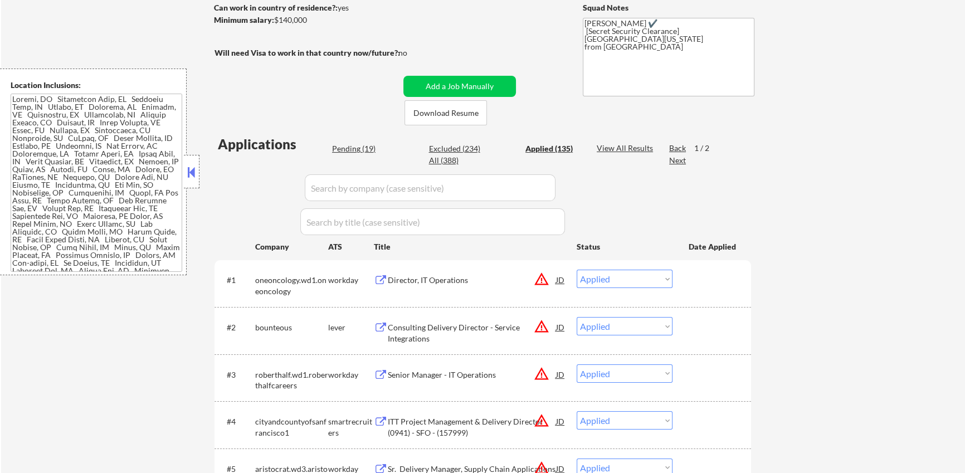
select select ""applied""
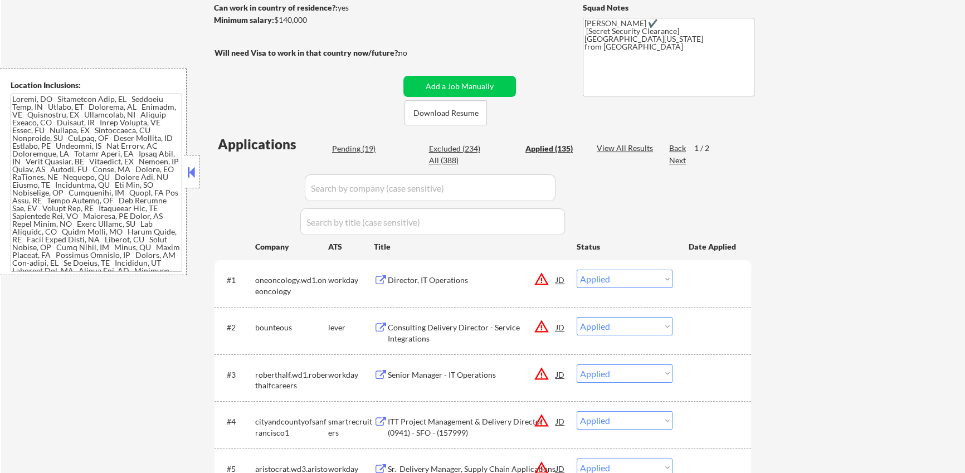
select select ""applied""
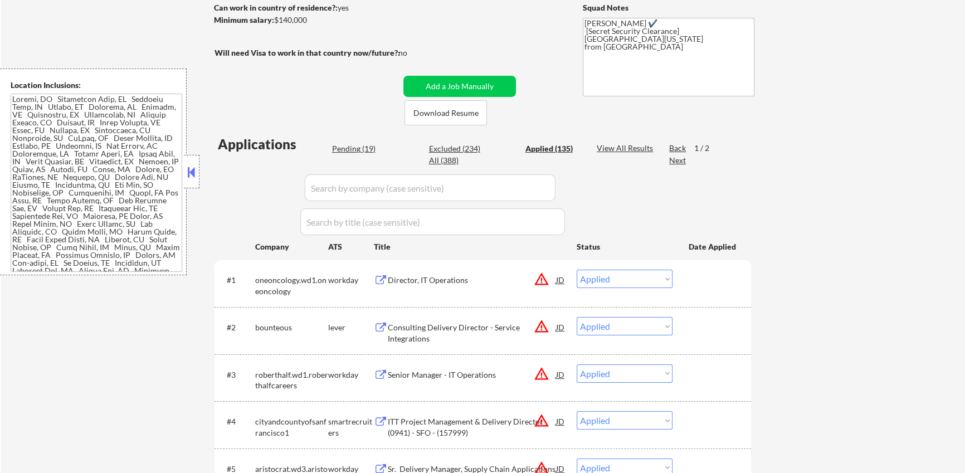
select select ""applied""
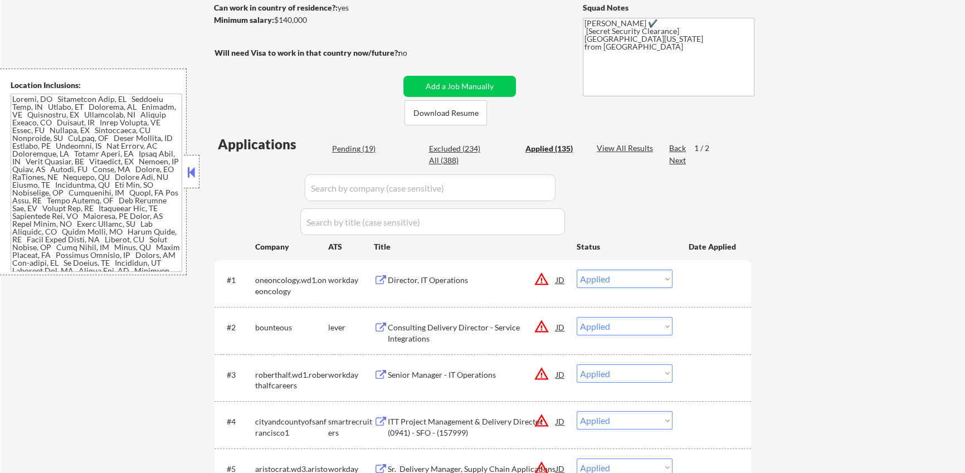
select select ""applied""
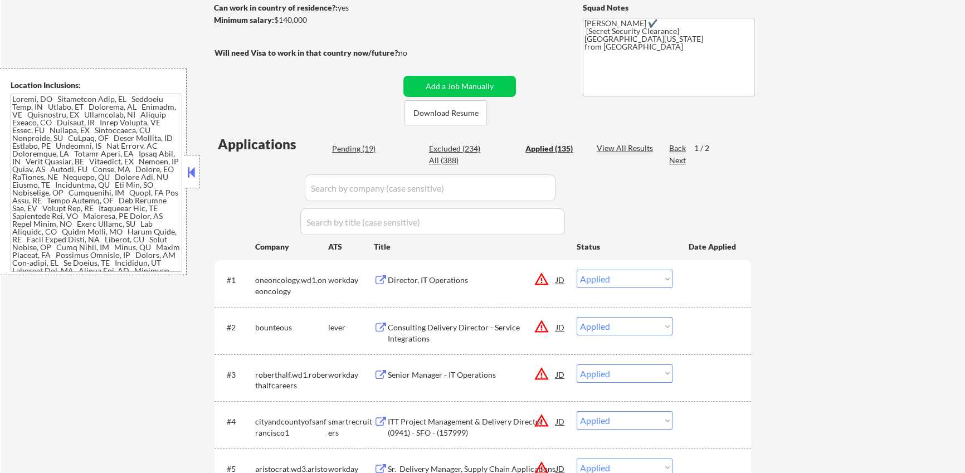
select select ""applied""
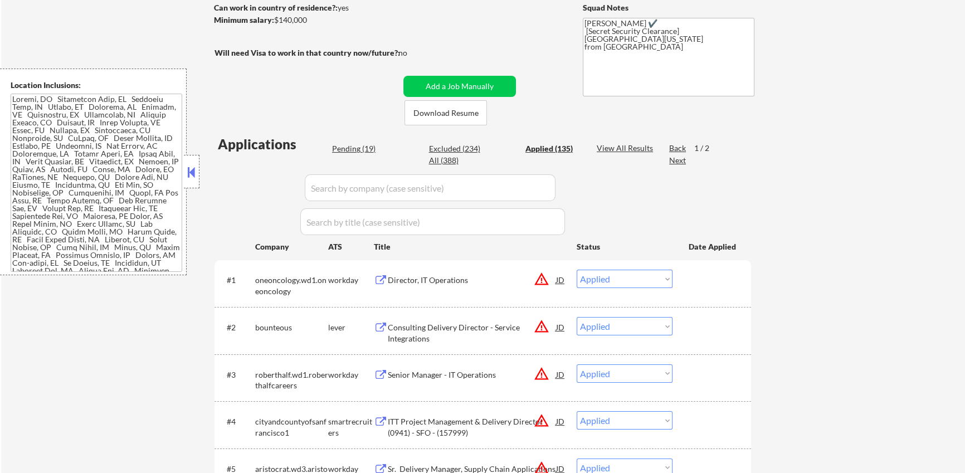
select select ""applied""
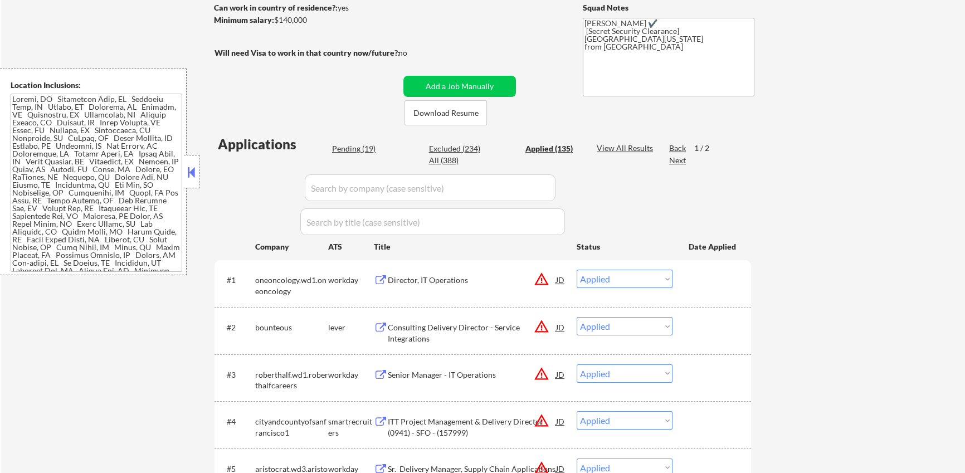
select select ""applied""
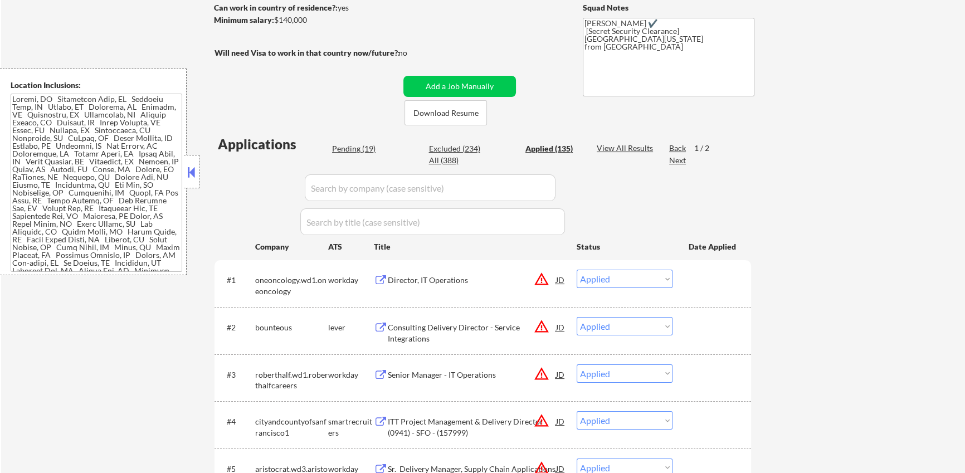
select select ""applied""
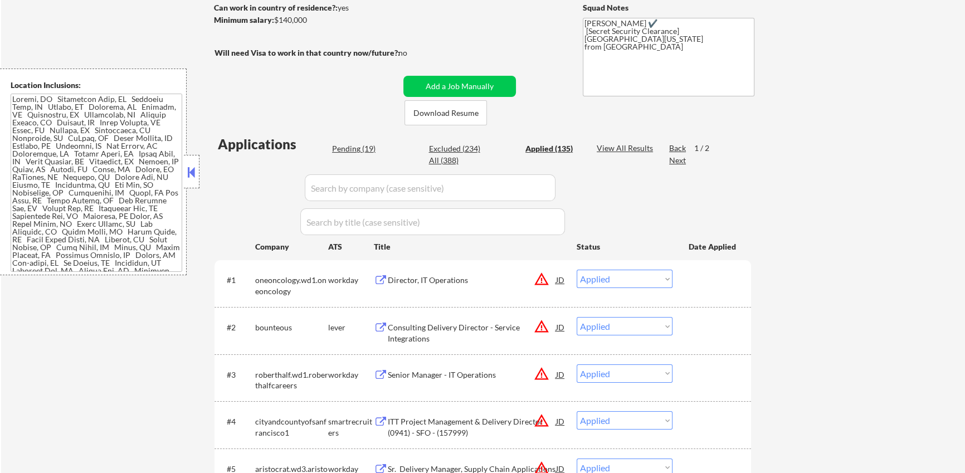
select select ""applied""
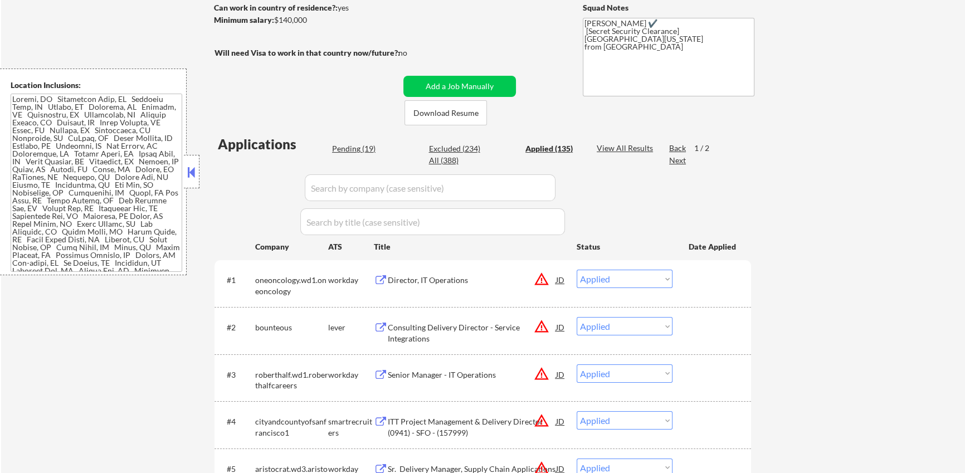
select select ""applied""
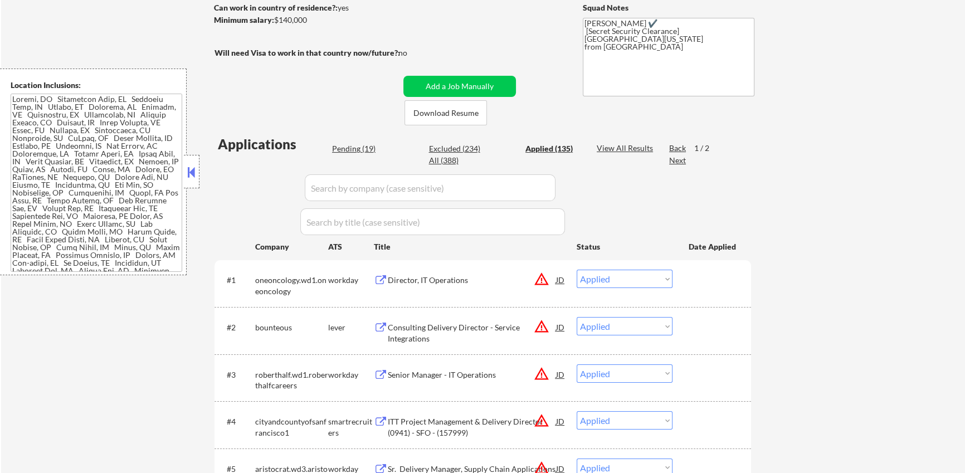
select select ""applied""
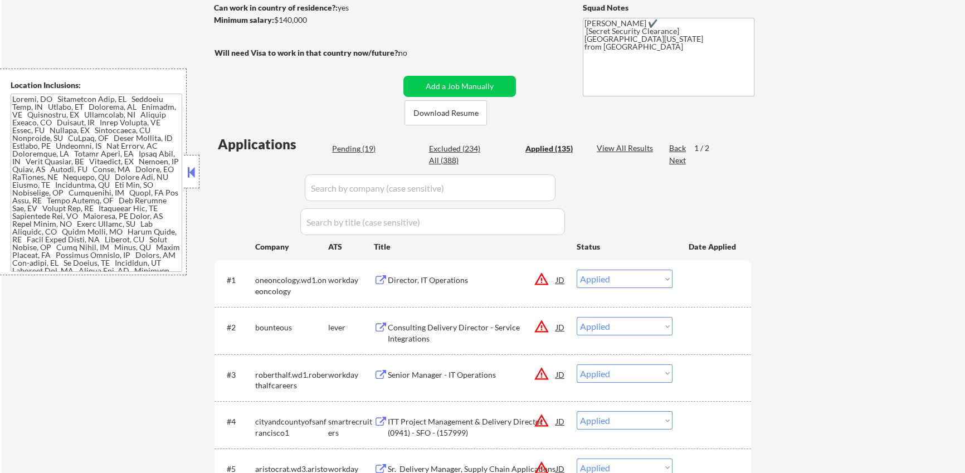
select select ""applied""
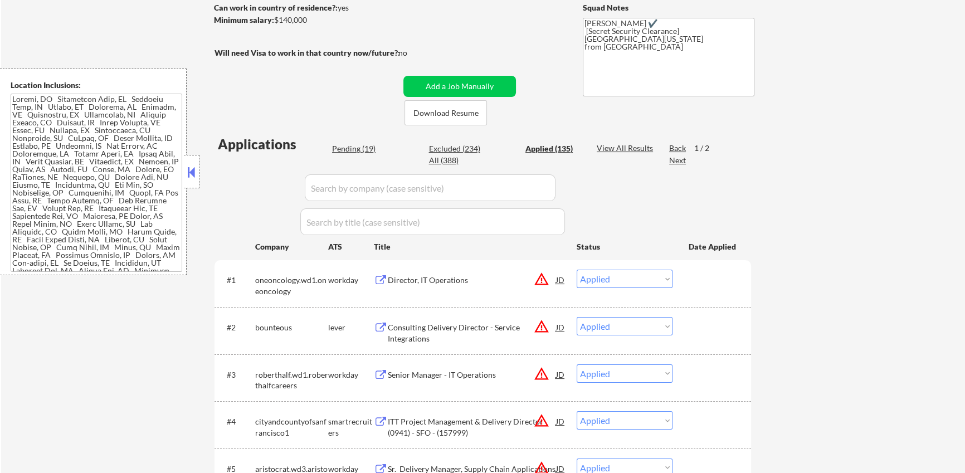
select select ""applied""
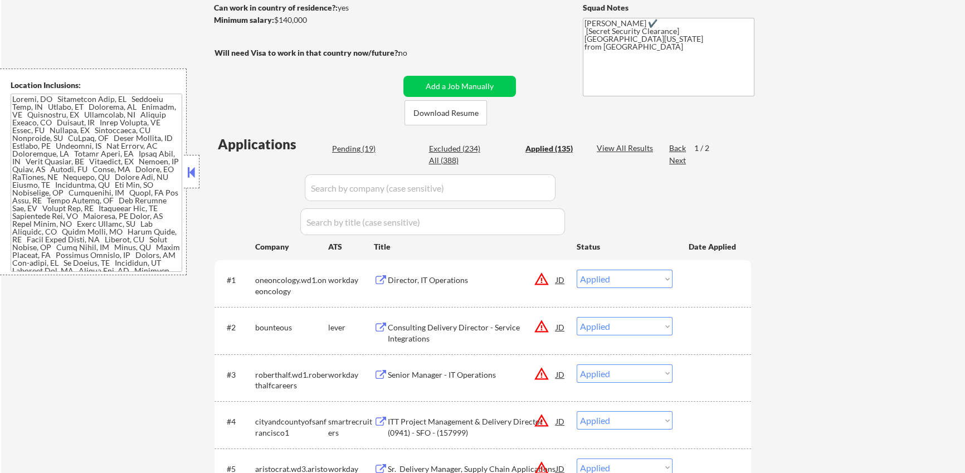
select select ""applied""
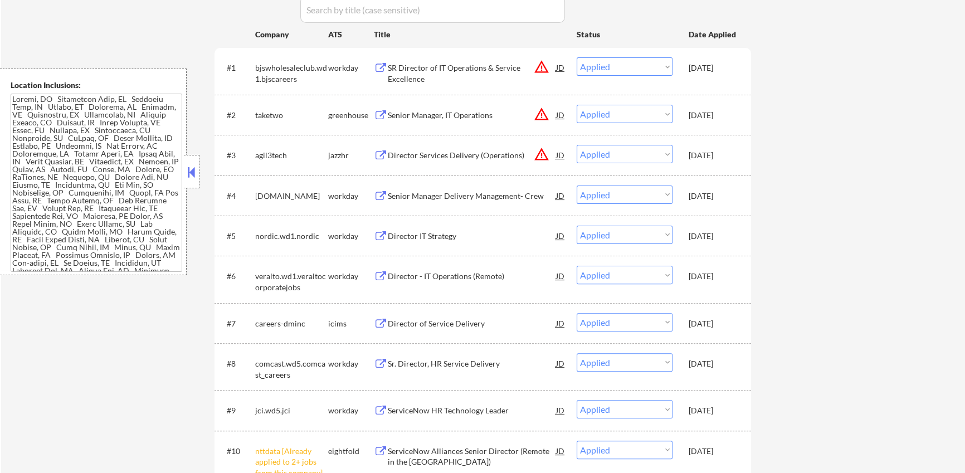
scroll to position [340, 0]
